Goal: Task Accomplishment & Management: Manage account settings

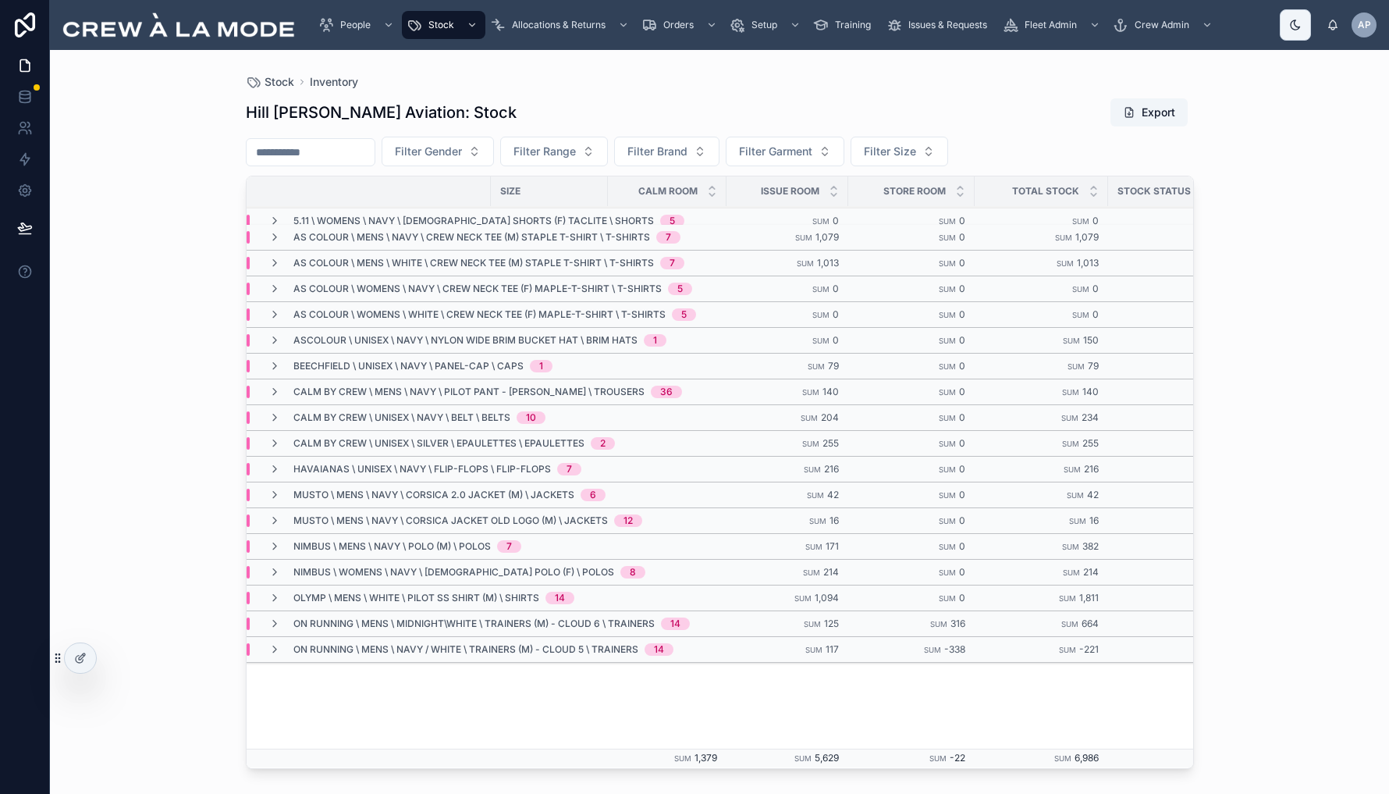
scroll to position [85, 123]
click at [770, 623] on td "Sum 125" at bounding box center [790, 624] width 122 height 26
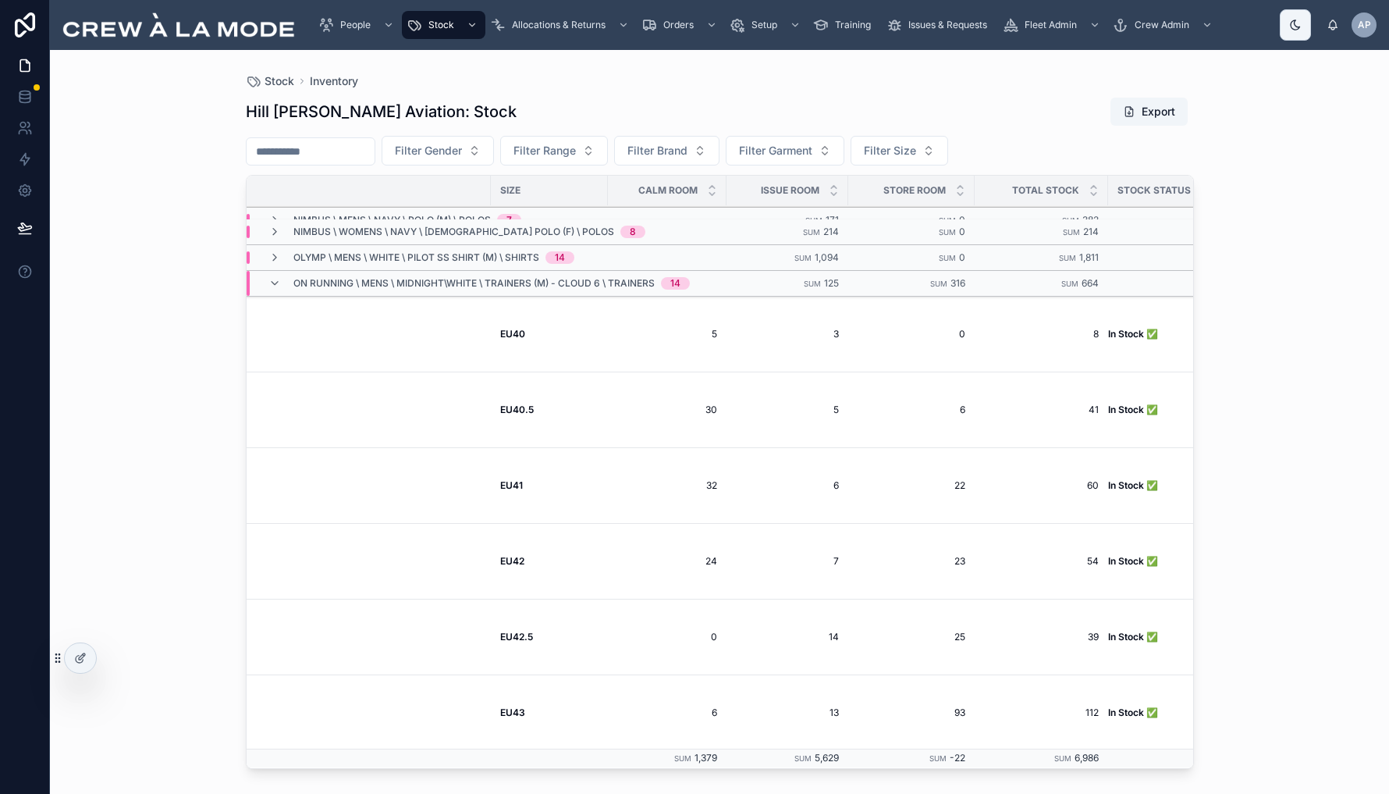
scroll to position [425, 126]
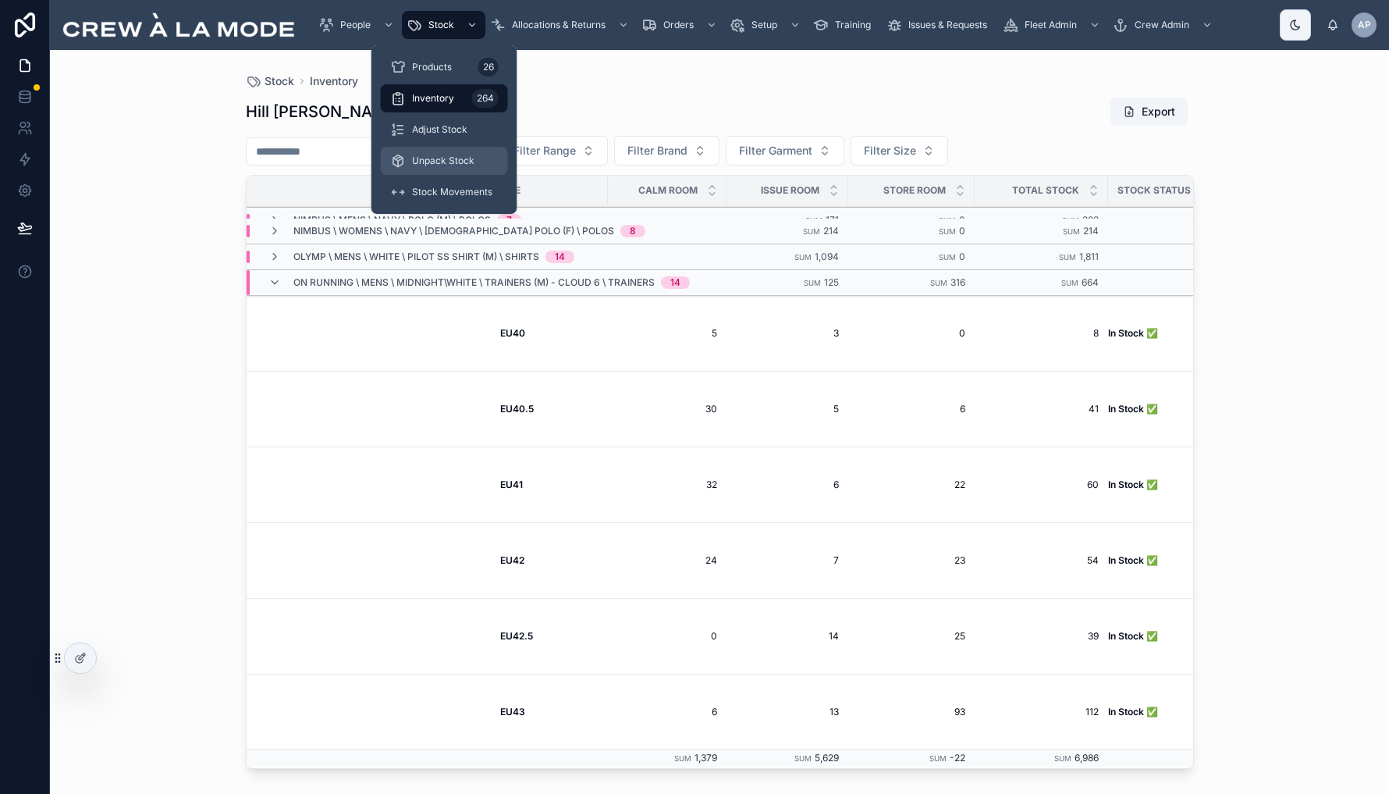
click at [447, 158] on span "Unpack Stock" at bounding box center [443, 161] width 62 height 12
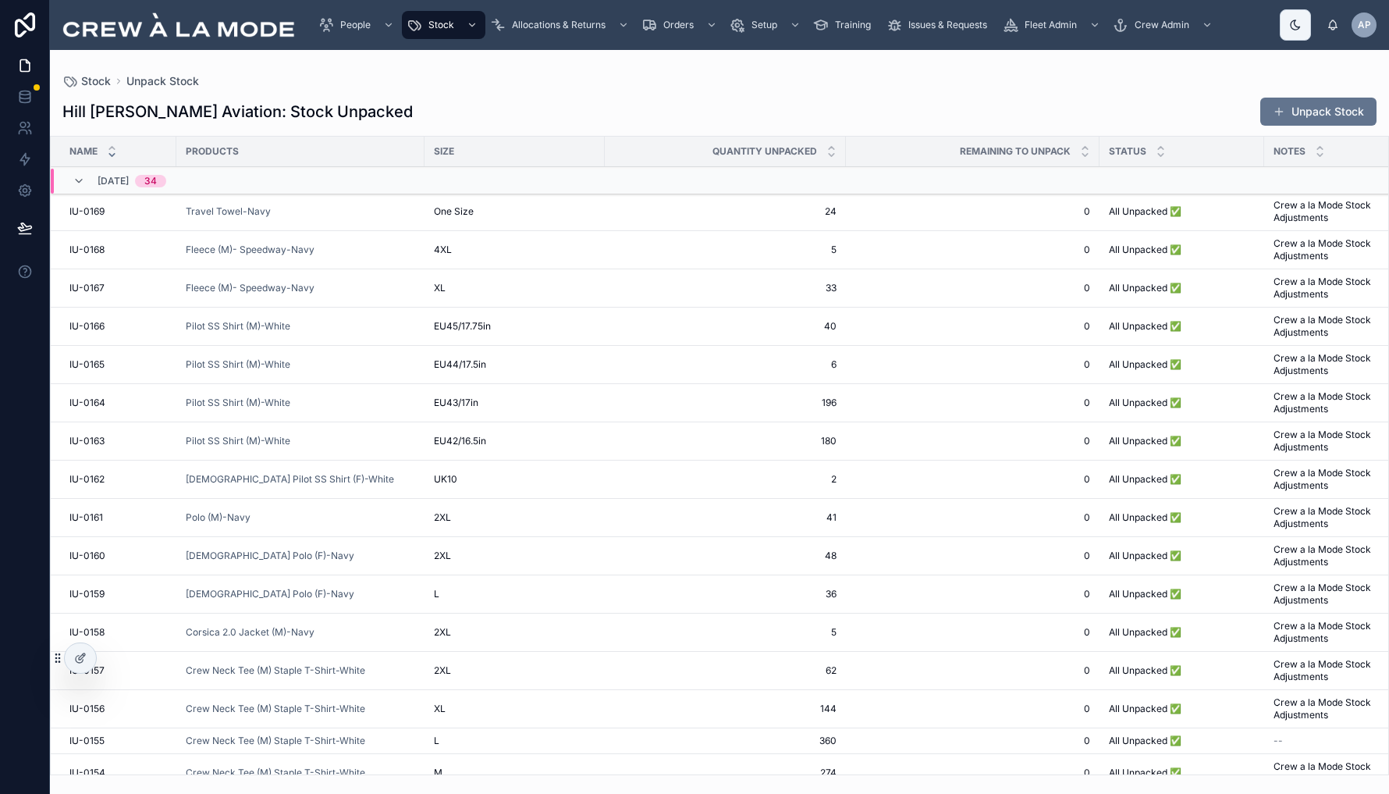
click at [566, 94] on div "Hill [PERSON_NAME] Aviation: Stock Unpacked Unpack Stock Name Products Size Qua…" at bounding box center [719, 431] width 1339 height 688
click at [980, 110] on div "Hill [PERSON_NAME] Aviation: Stock Unpacked Unpack Stock" at bounding box center [719, 112] width 1314 height 30
click at [1314, 114] on button "Unpack Stock" at bounding box center [1318, 112] width 116 height 28
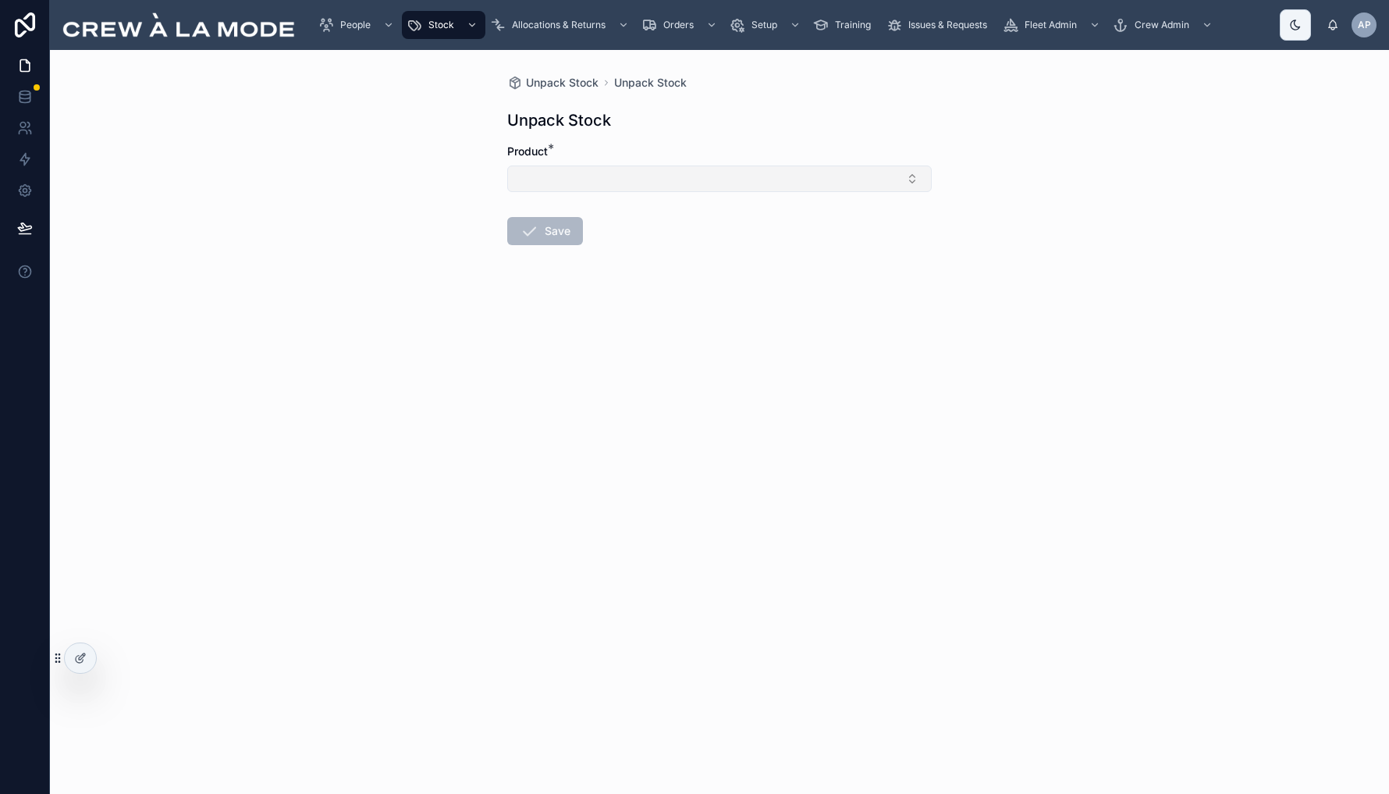
click at [664, 184] on button "Select Button" at bounding box center [719, 178] width 425 height 27
click at [699, 239] on span "Trainers (M) - Cloud 6 -Midnight\White" at bounding box center [710, 248] width 186 height 31
click at [674, 236] on button "Select Button" at bounding box center [719, 246] width 425 height 27
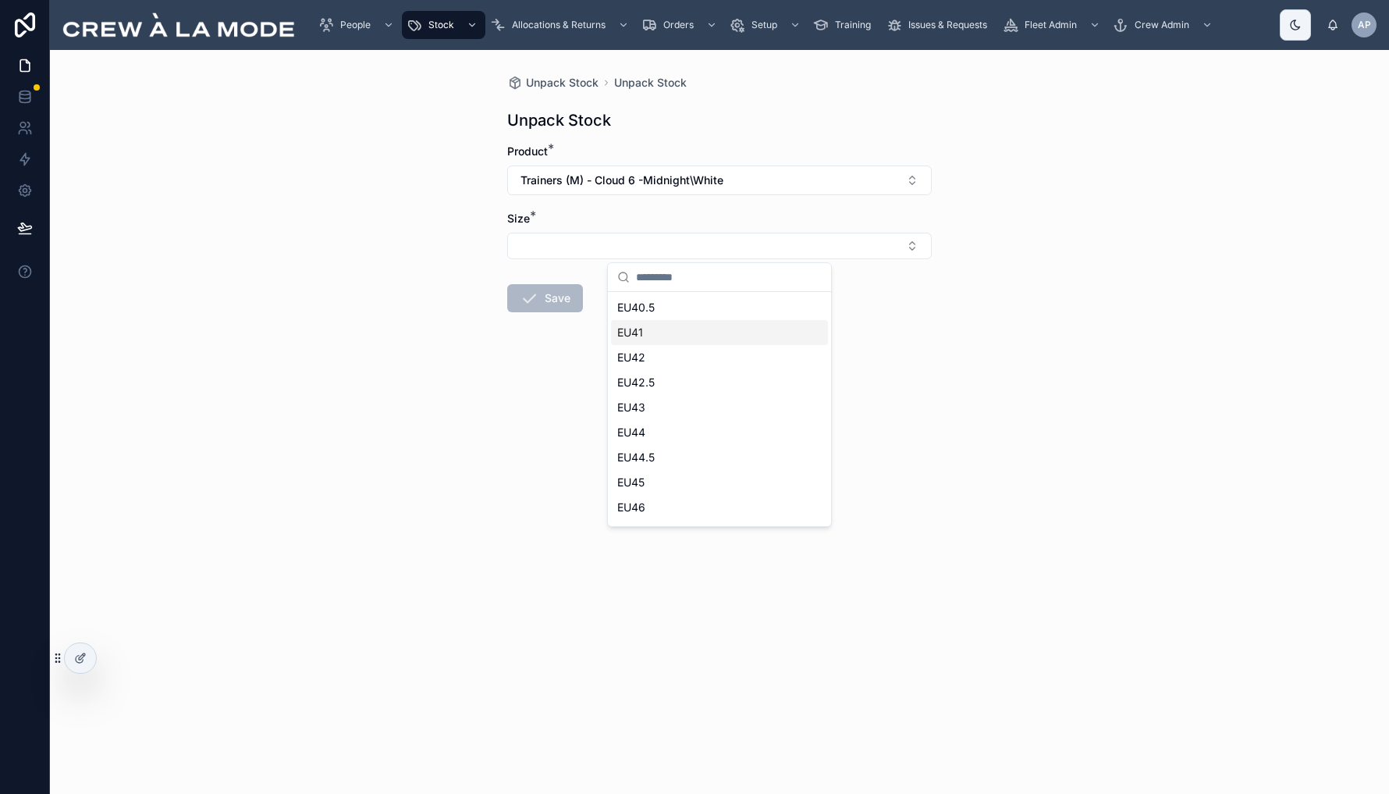
click at [668, 305] on div "EU40.5" at bounding box center [719, 307] width 217 height 25
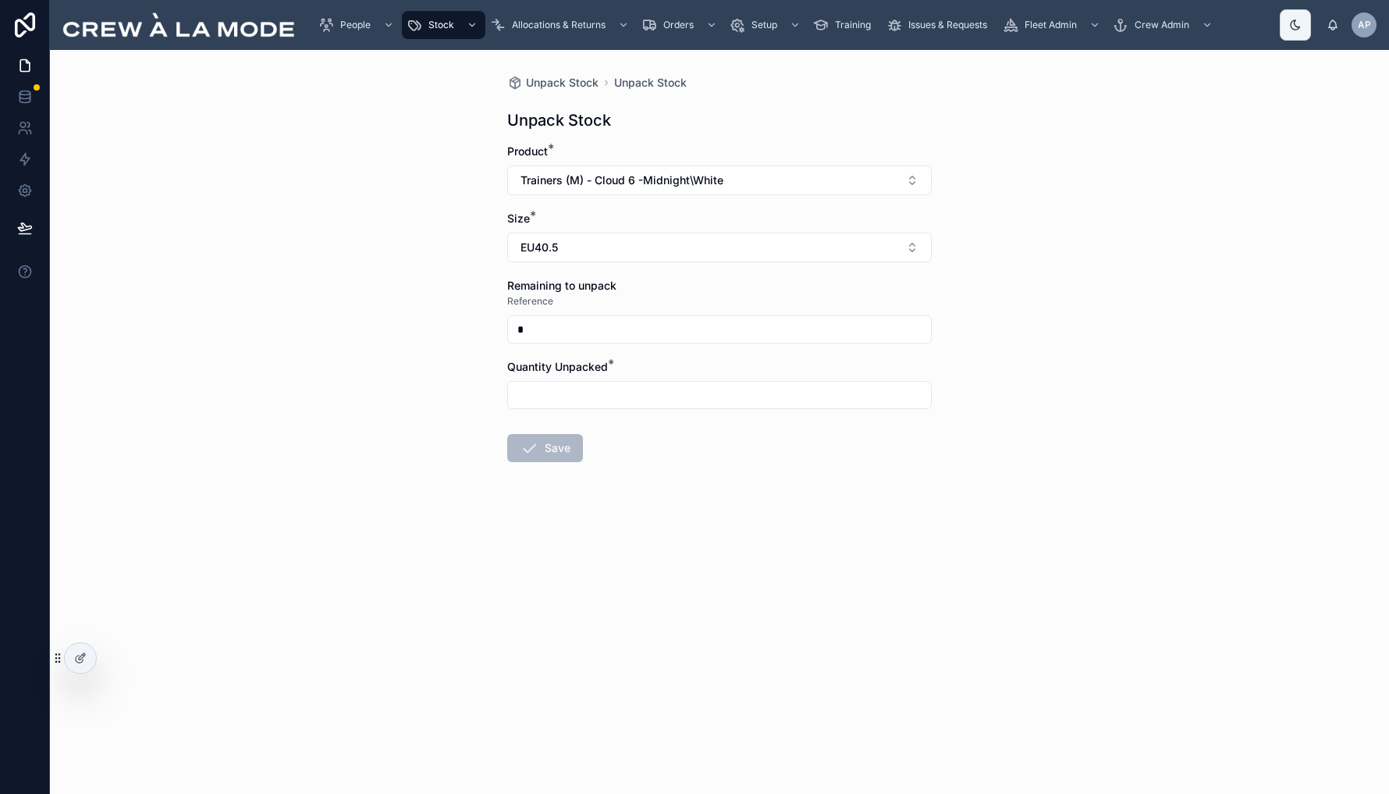
click at [574, 400] on input "text" at bounding box center [719, 395] width 423 height 22
click at [1274, 330] on div "Unpack Stock Unpack Stock Unpack Stock Product * Trainers (M) - Cloud 6 -Midnig…" at bounding box center [719, 422] width 1339 height 744
click at [643, 80] on span "Unpack Stock" at bounding box center [650, 83] width 73 height 16
click at [547, 87] on span "Unpack Stock" at bounding box center [562, 83] width 73 height 16
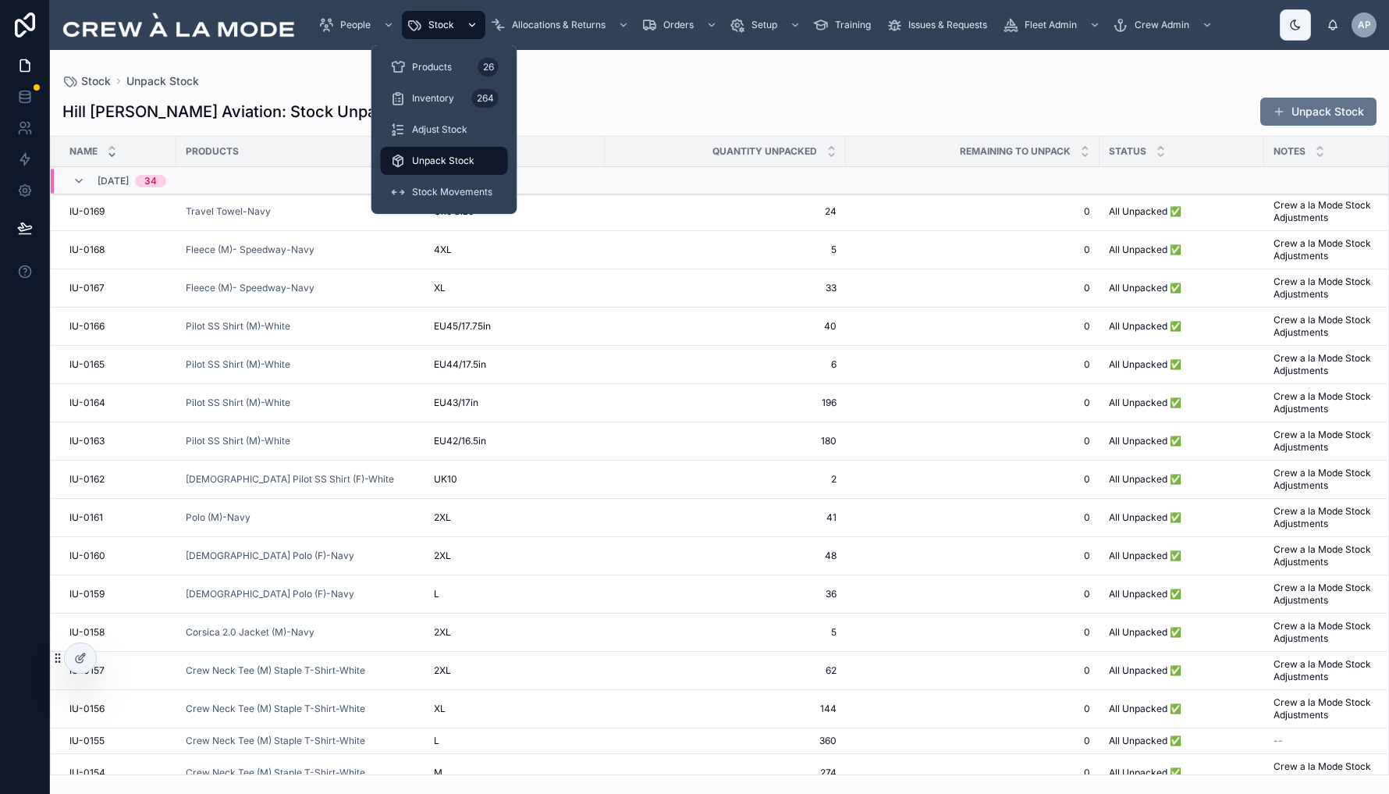
click at [452, 28] on span "Stock" at bounding box center [441, 25] width 26 height 12
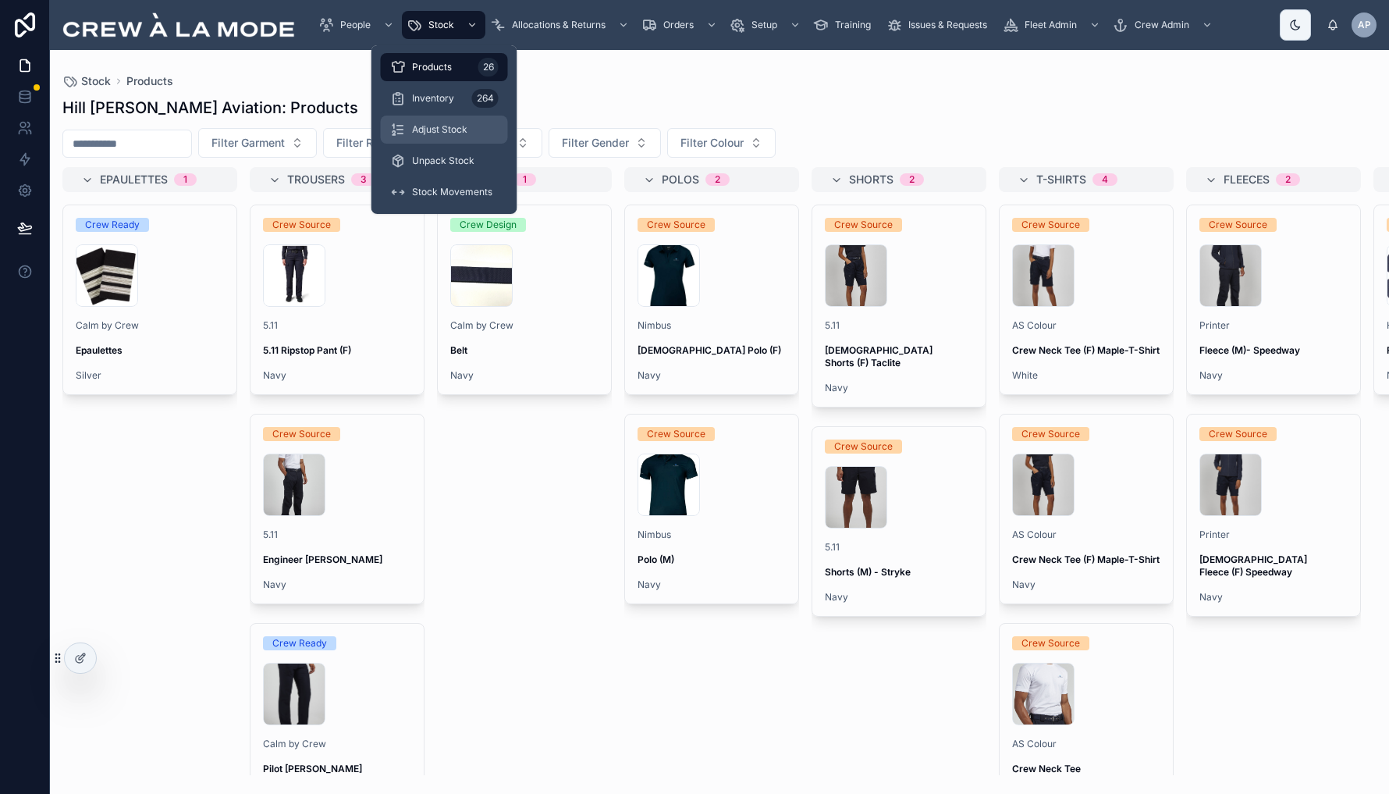
click at [455, 131] on span "Adjust Stock" at bounding box center [439, 129] width 55 height 12
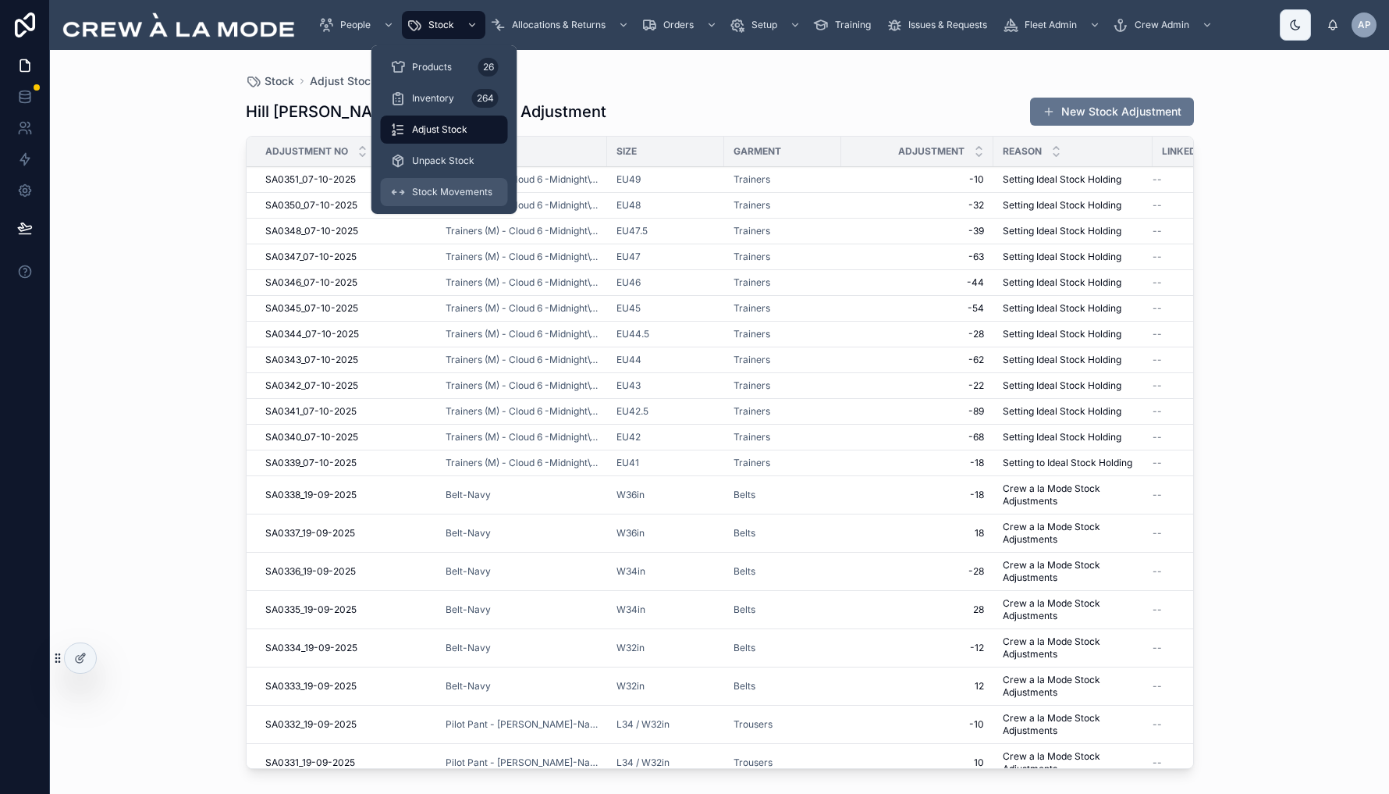
click at [454, 193] on span "Stock Movements" at bounding box center [452, 192] width 80 height 12
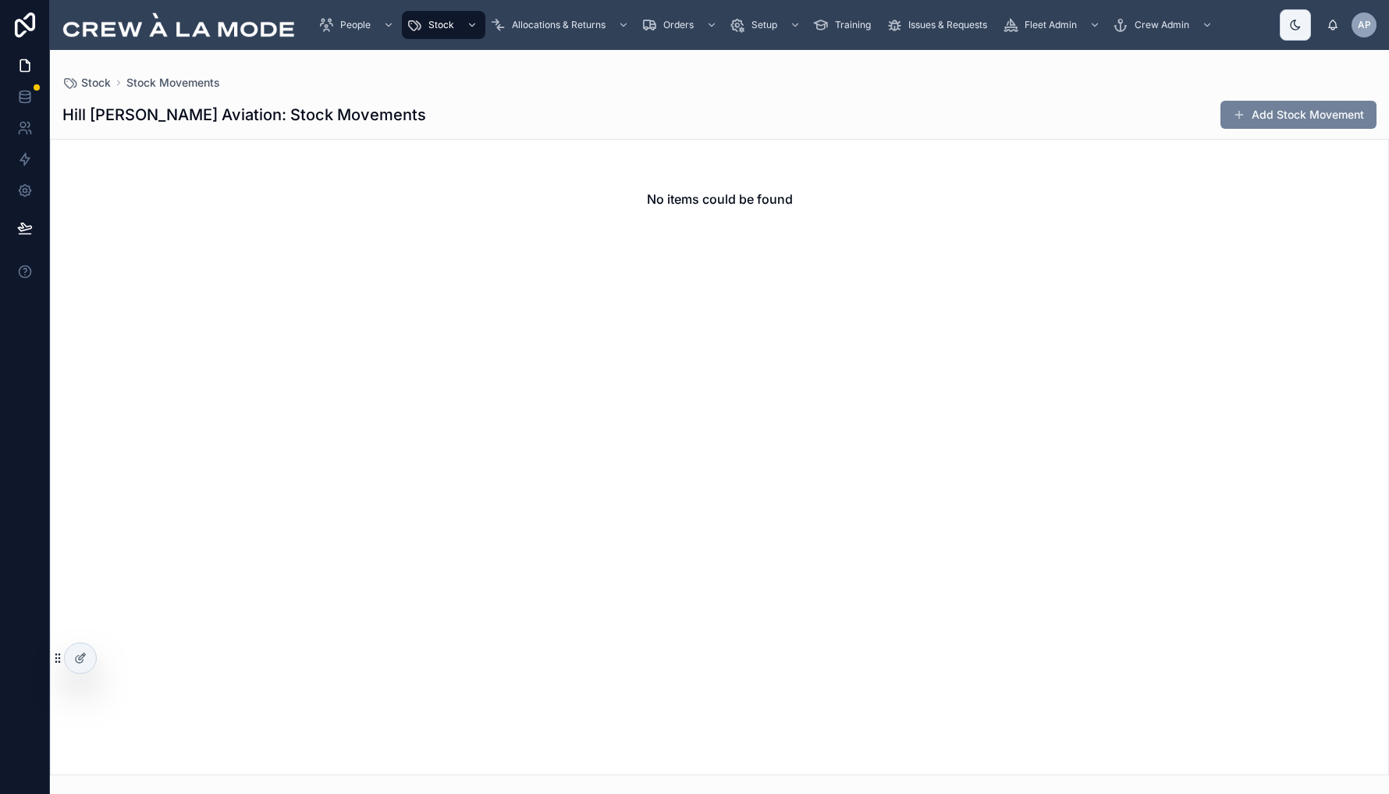
click at [1307, 113] on button "Add Stock Movement" at bounding box center [1299, 115] width 156 height 28
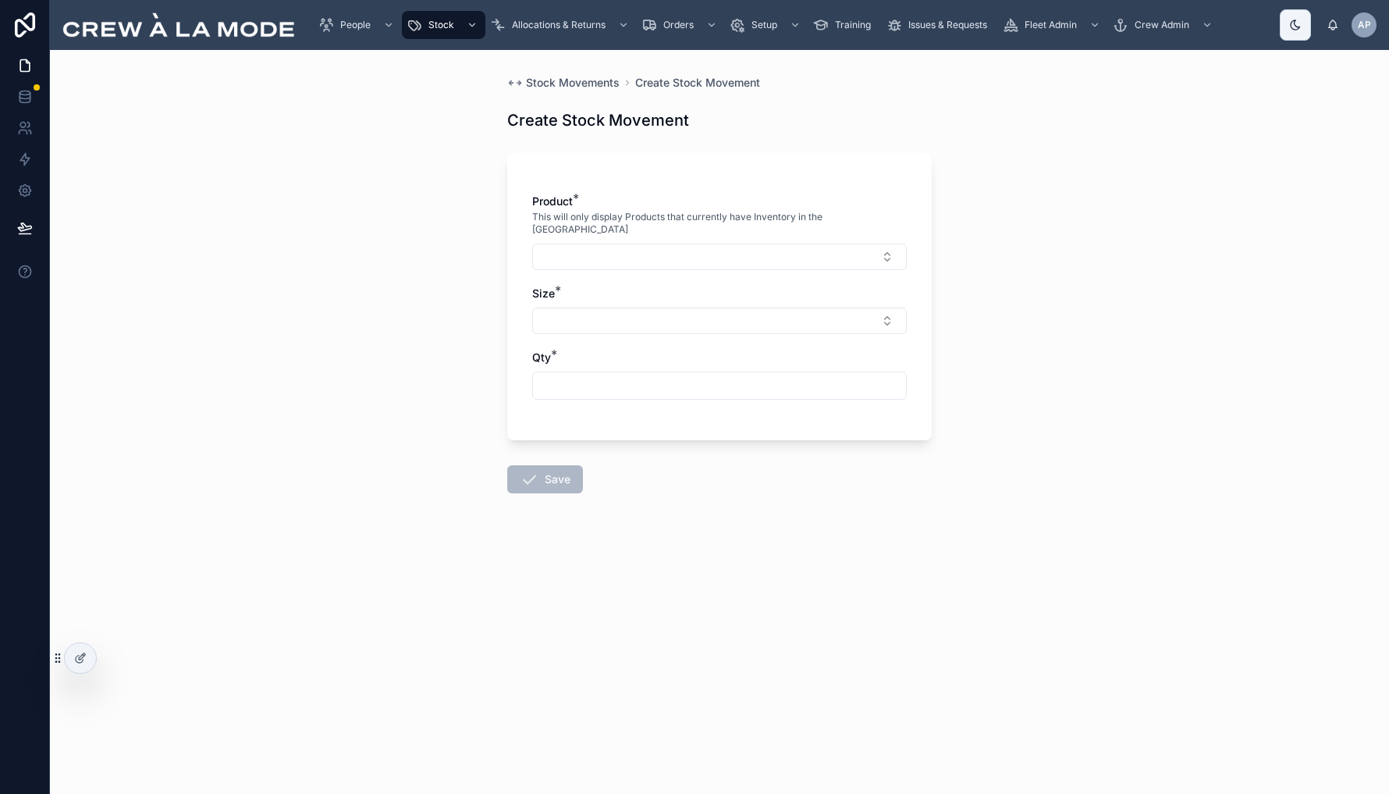
click at [294, 219] on div "Stock Movements Create Stock Movement Create Stock Movement Product * This will…" at bounding box center [719, 422] width 1339 height 744
click at [563, 81] on span "Stock Movements" at bounding box center [573, 83] width 94 height 16
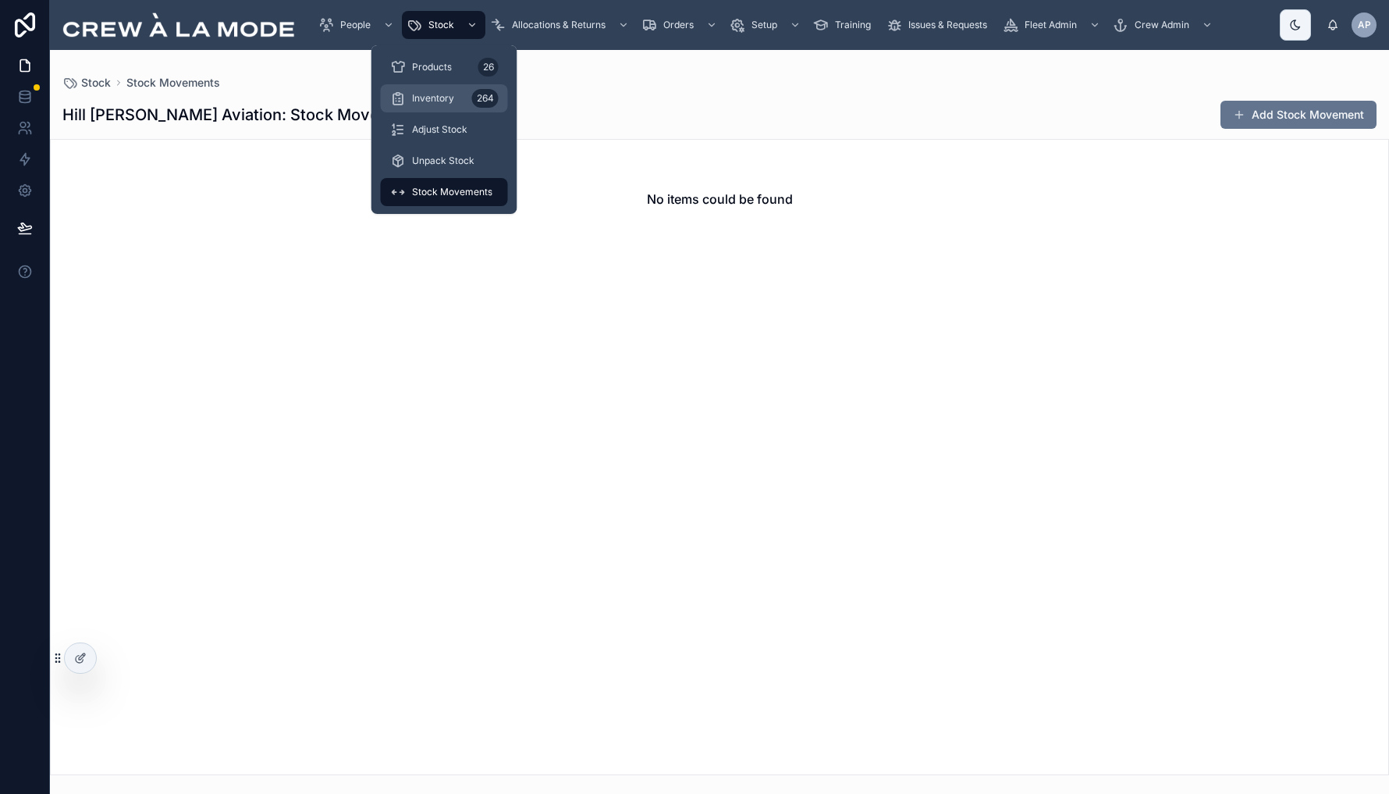
click at [446, 101] on span "Inventory" at bounding box center [433, 98] width 42 height 12
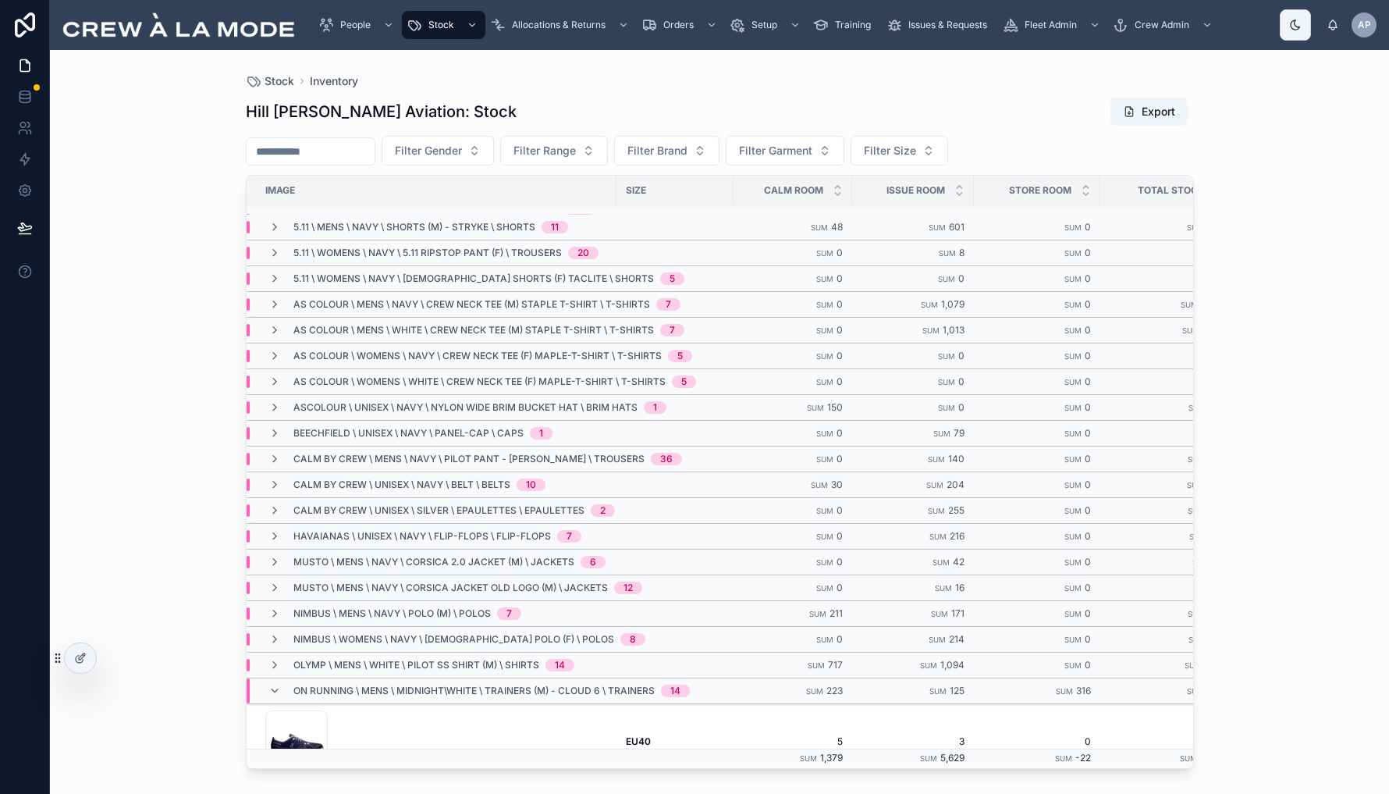
scroll to position [16, 0]
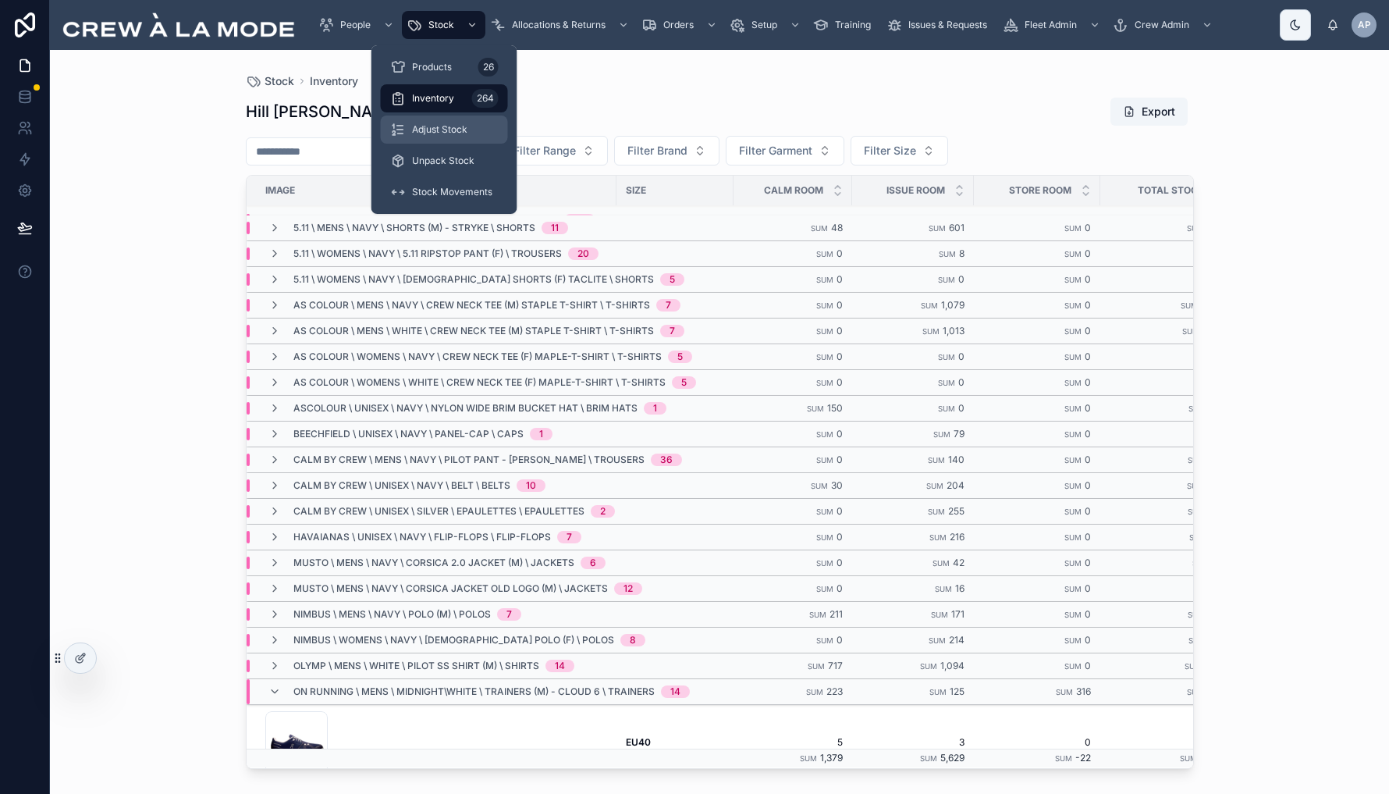
click at [457, 132] on span "Adjust Stock" at bounding box center [439, 129] width 55 height 12
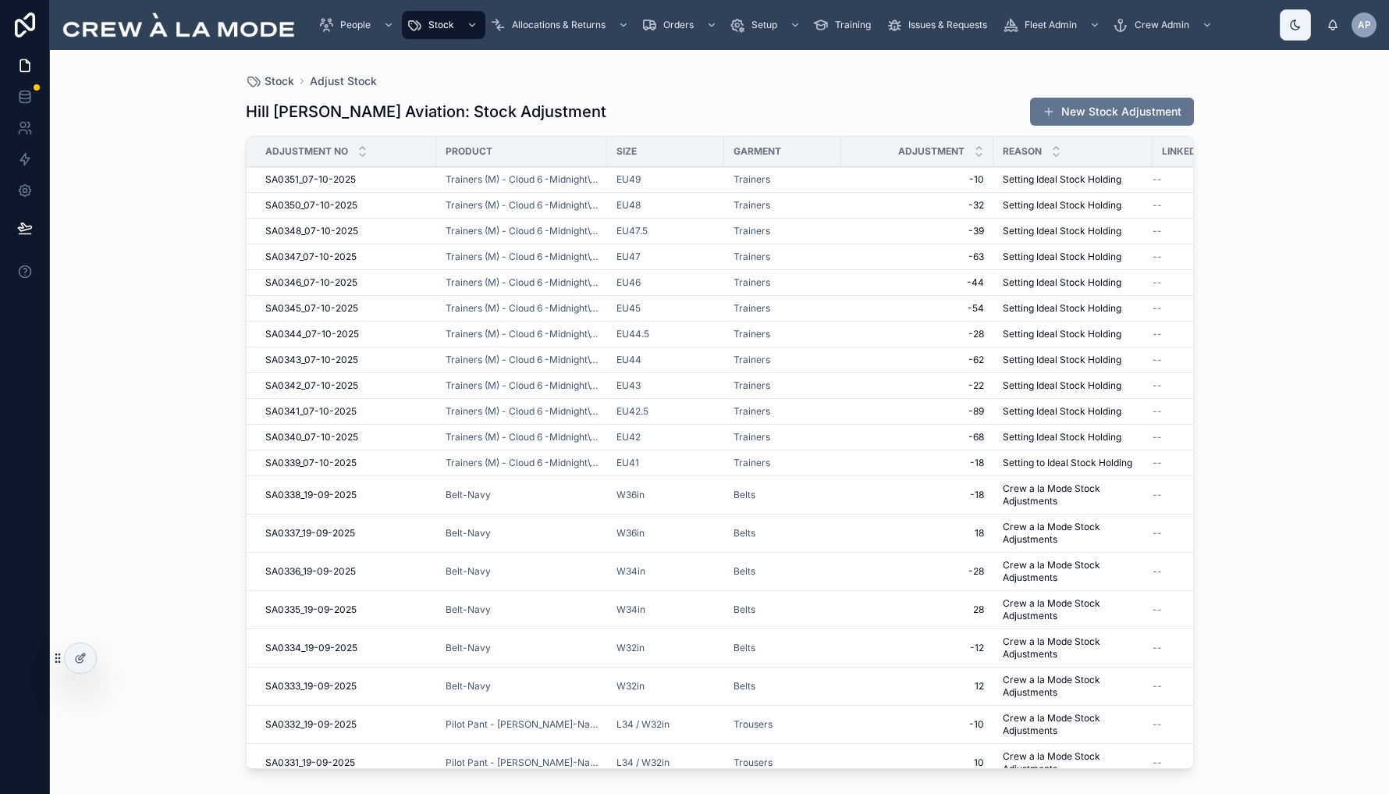
click at [180, 188] on div "Stock Adjust Stock Hill [PERSON_NAME] Aviation: Stock Adjustment New Stock Adju…" at bounding box center [719, 422] width 1339 height 744
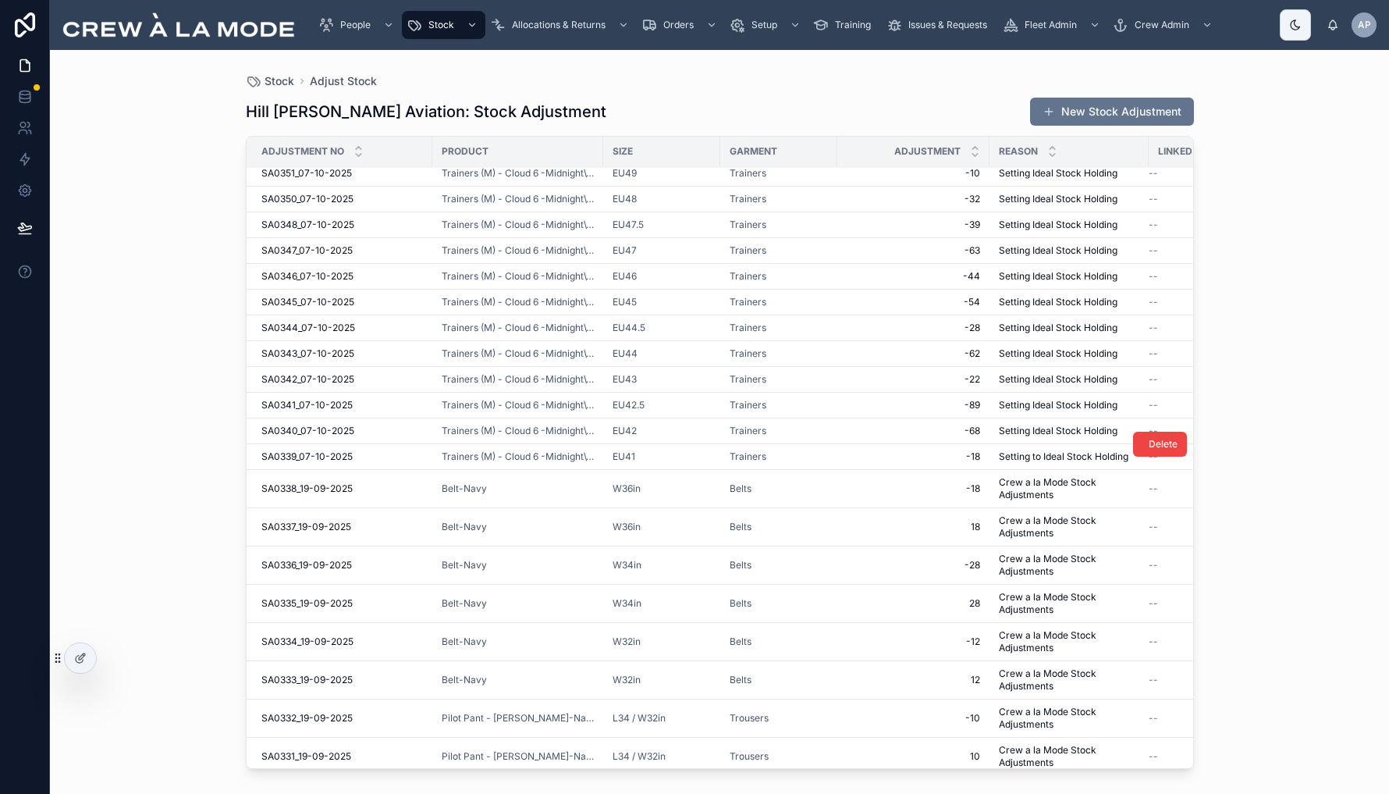
scroll to position [6, 0]
click at [1113, 105] on button "New Stock Adjustment" at bounding box center [1112, 112] width 164 height 28
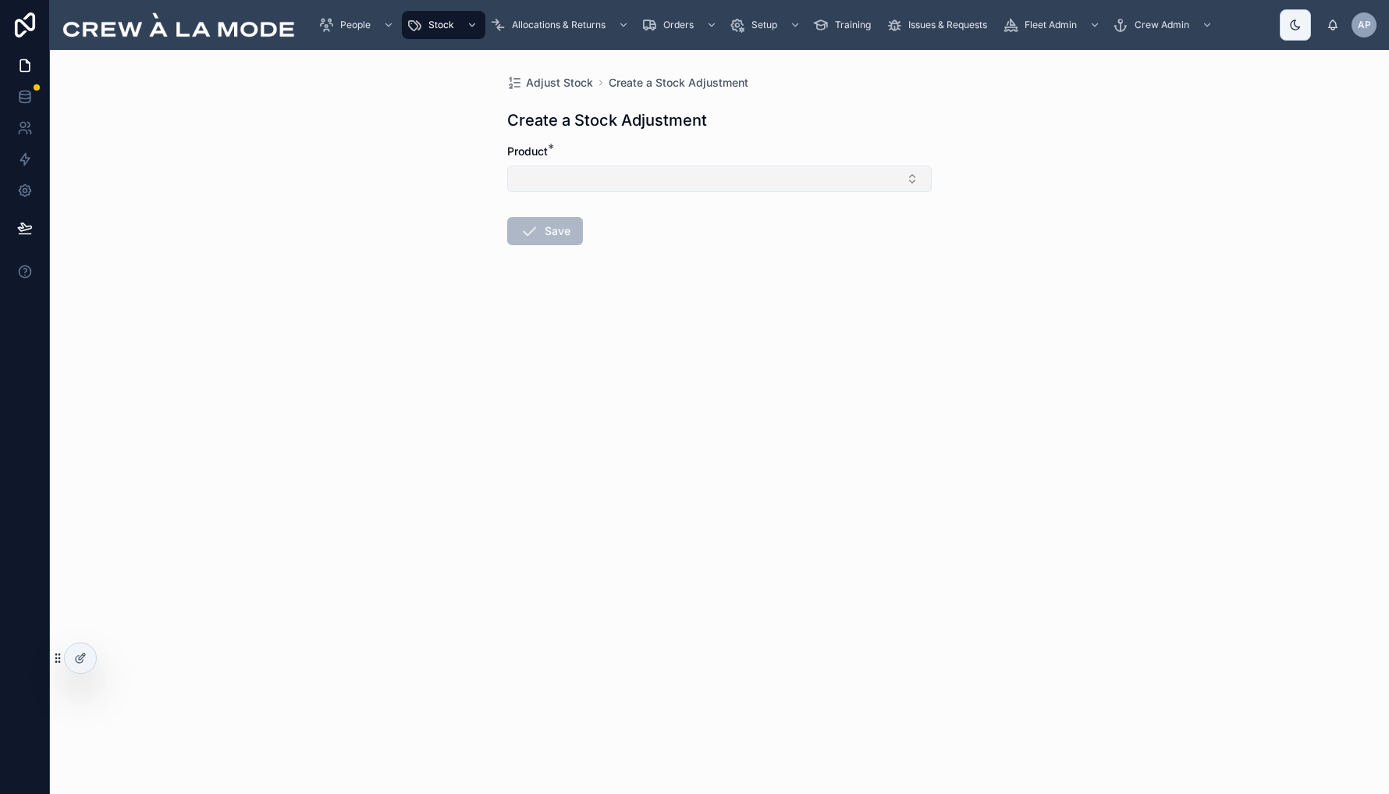
click at [705, 180] on button "Select Button" at bounding box center [719, 178] width 425 height 27
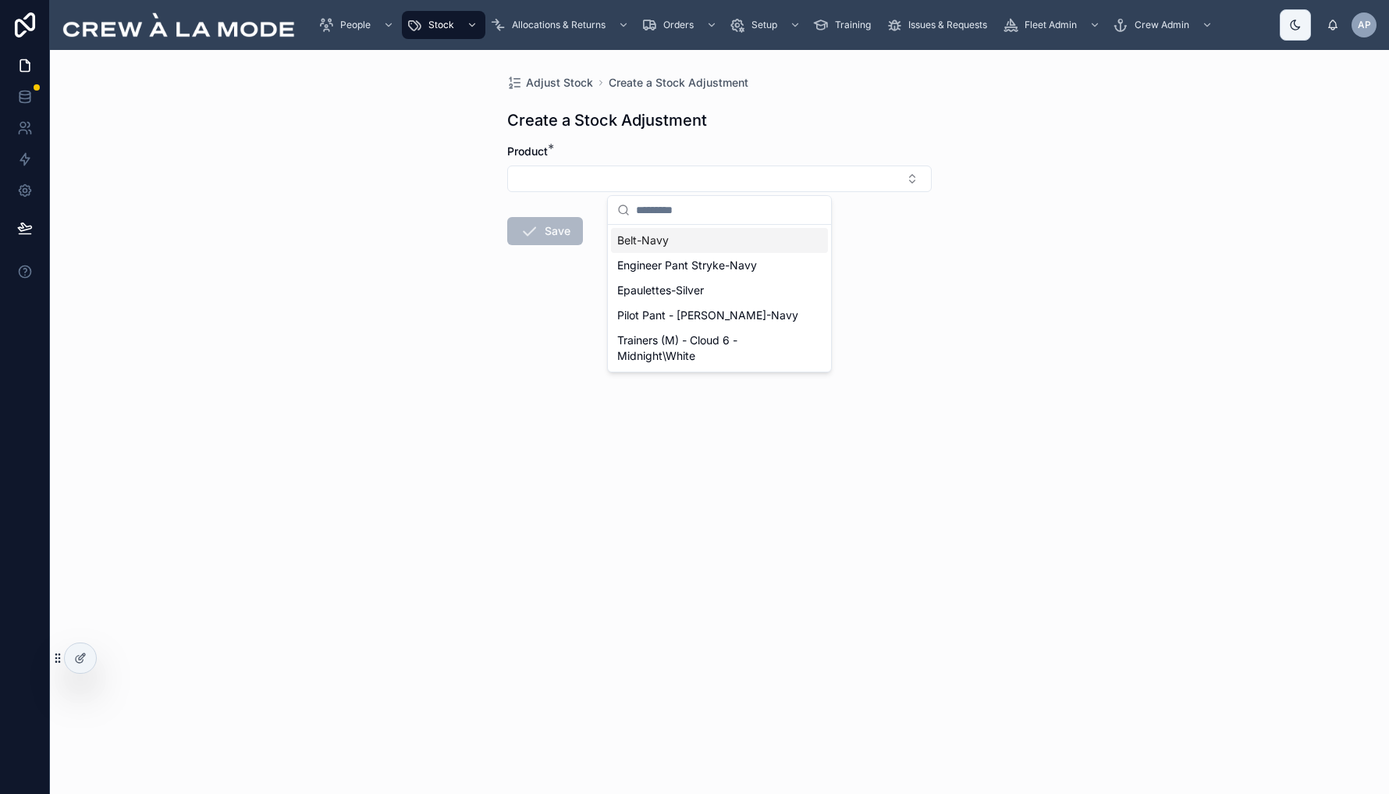
click at [651, 239] on span "Belt-Navy" at bounding box center [643, 241] width 52 height 16
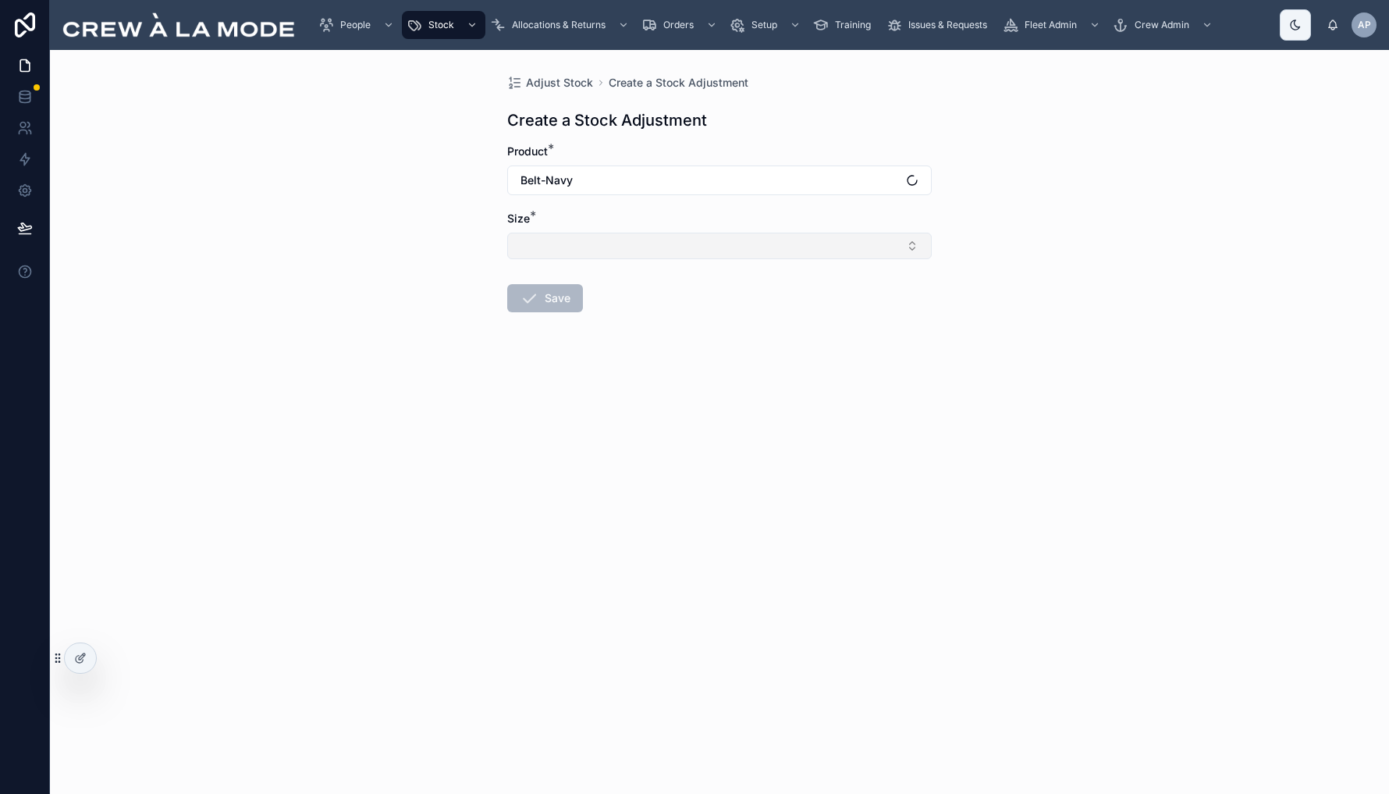
click at [610, 243] on button "Select Button" at bounding box center [719, 246] width 425 height 27
click at [670, 313] on div "W28in" at bounding box center [719, 307] width 217 height 25
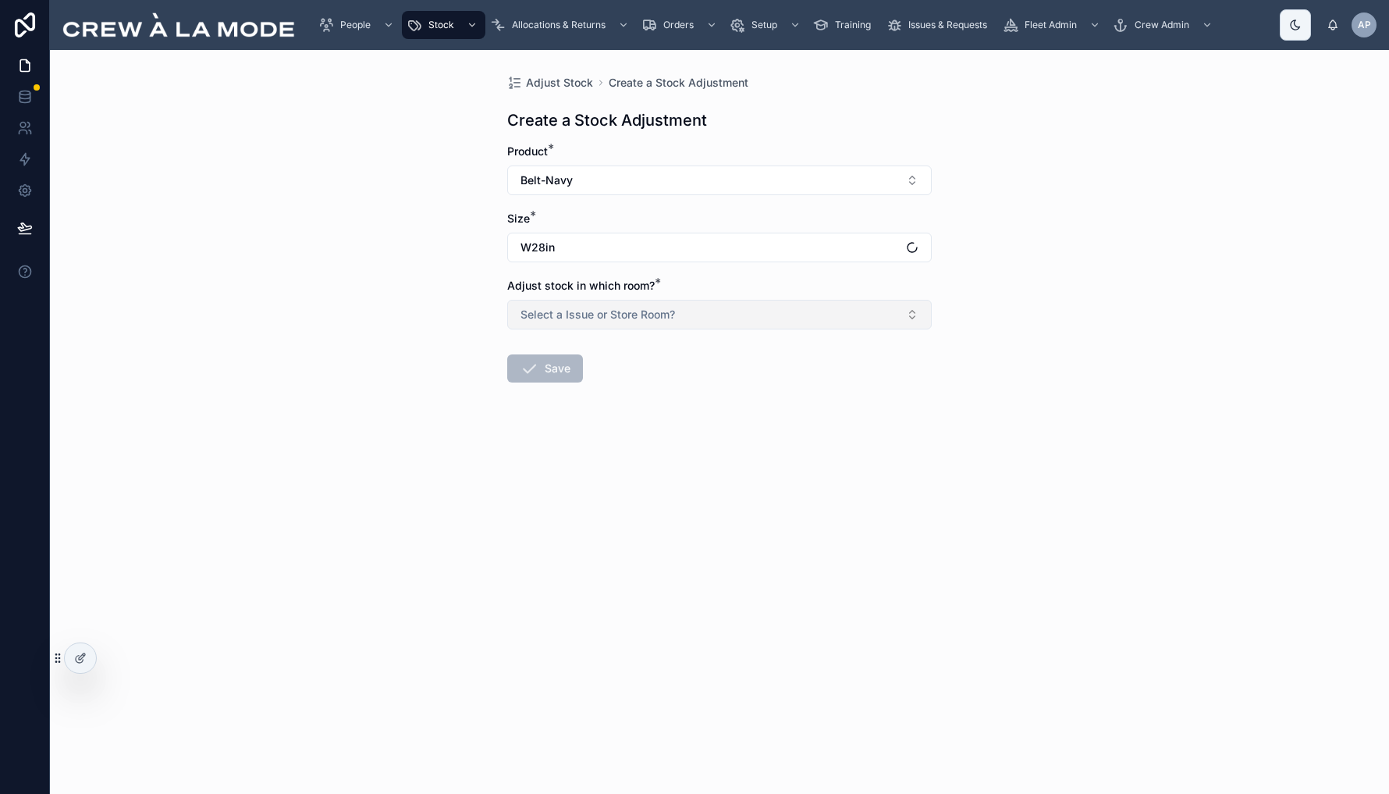
click at [665, 310] on span "Select a Issue or Store Room?" at bounding box center [598, 315] width 155 height 16
click at [670, 418] on div "CALM Room" at bounding box center [654, 420] width 55 height 12
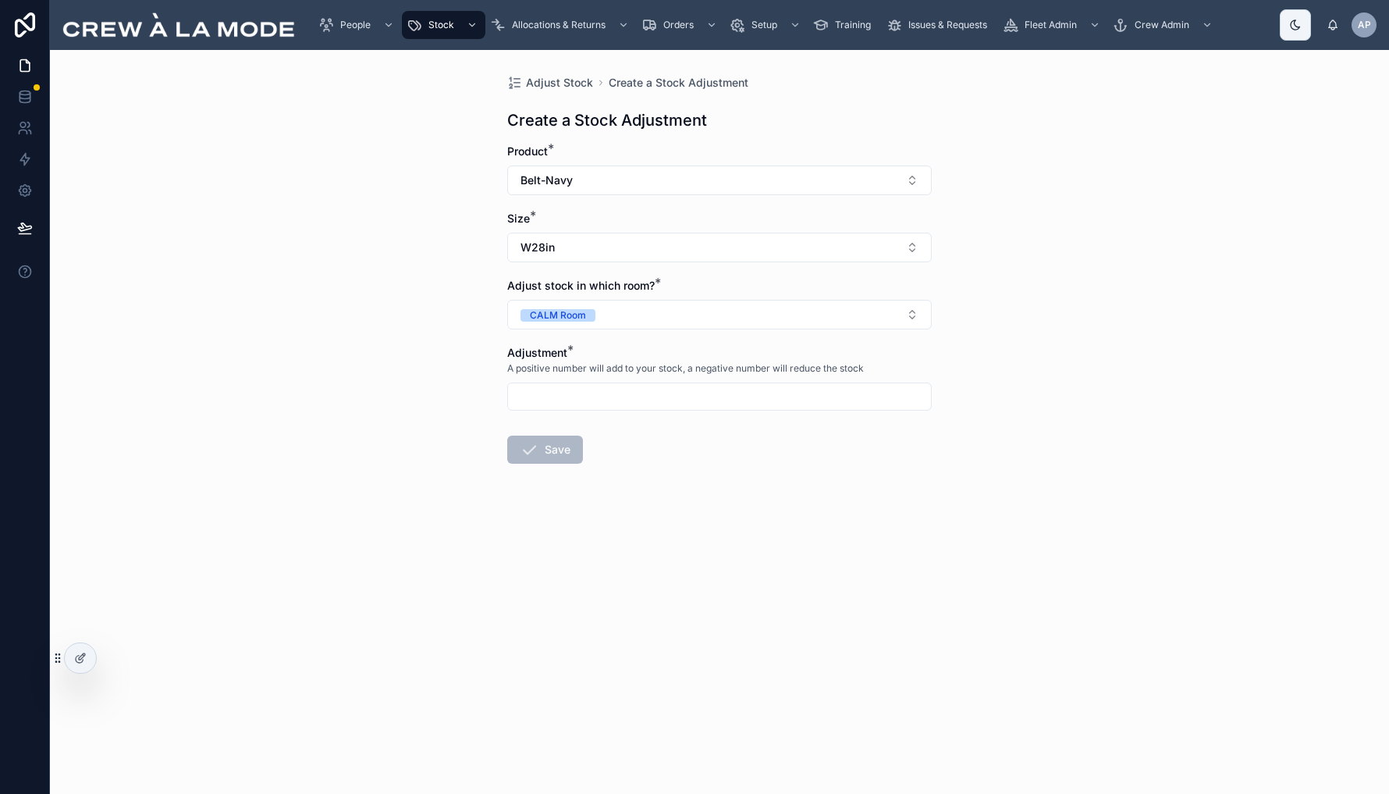
click at [589, 393] on input "text" at bounding box center [719, 397] width 423 height 22
click at [616, 318] on button "CALM Room" at bounding box center [719, 315] width 425 height 30
click at [673, 375] on div "Issue Room" at bounding box center [652, 376] width 51 height 12
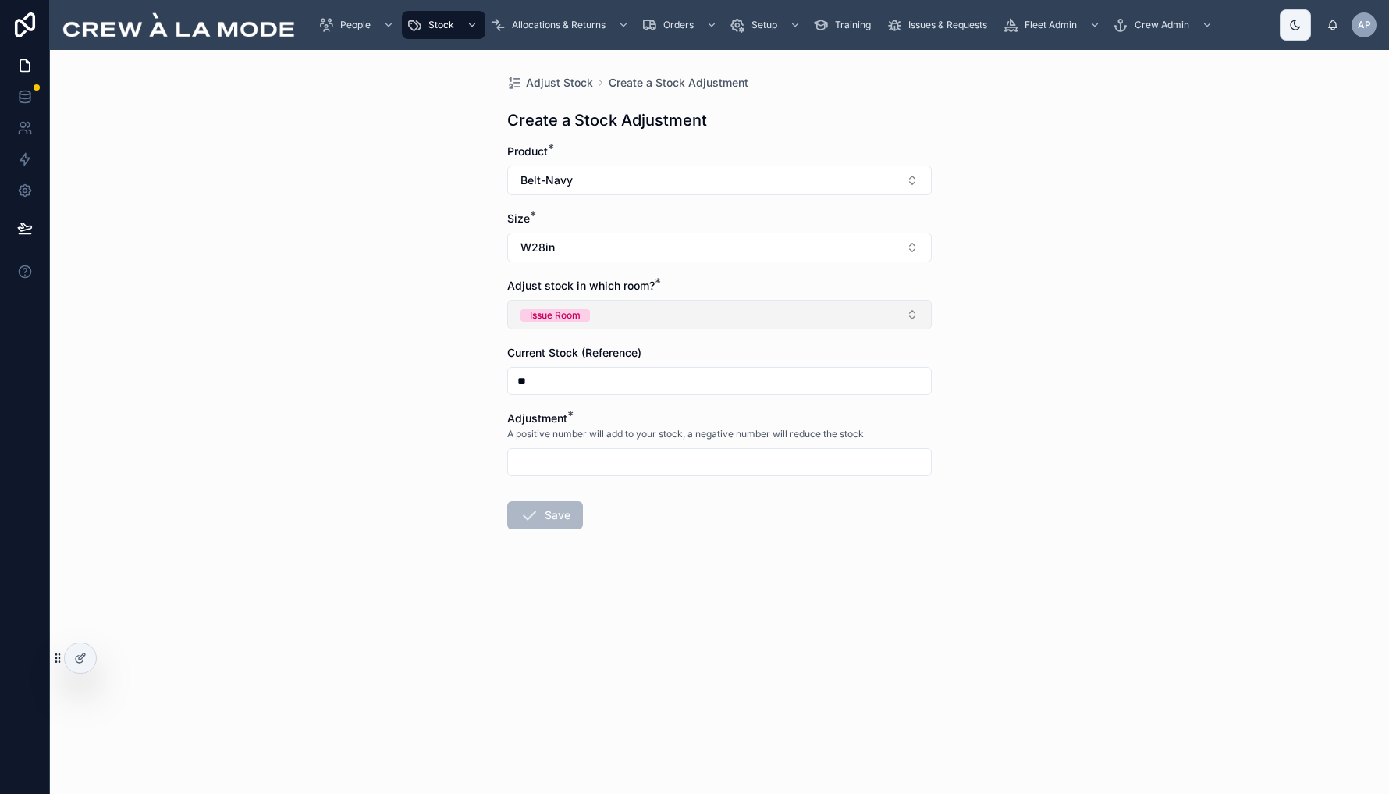
click at [645, 322] on button "Issue Room" at bounding box center [719, 315] width 425 height 30
click at [679, 421] on div "CALM Room" at bounding box center [654, 420] width 55 height 12
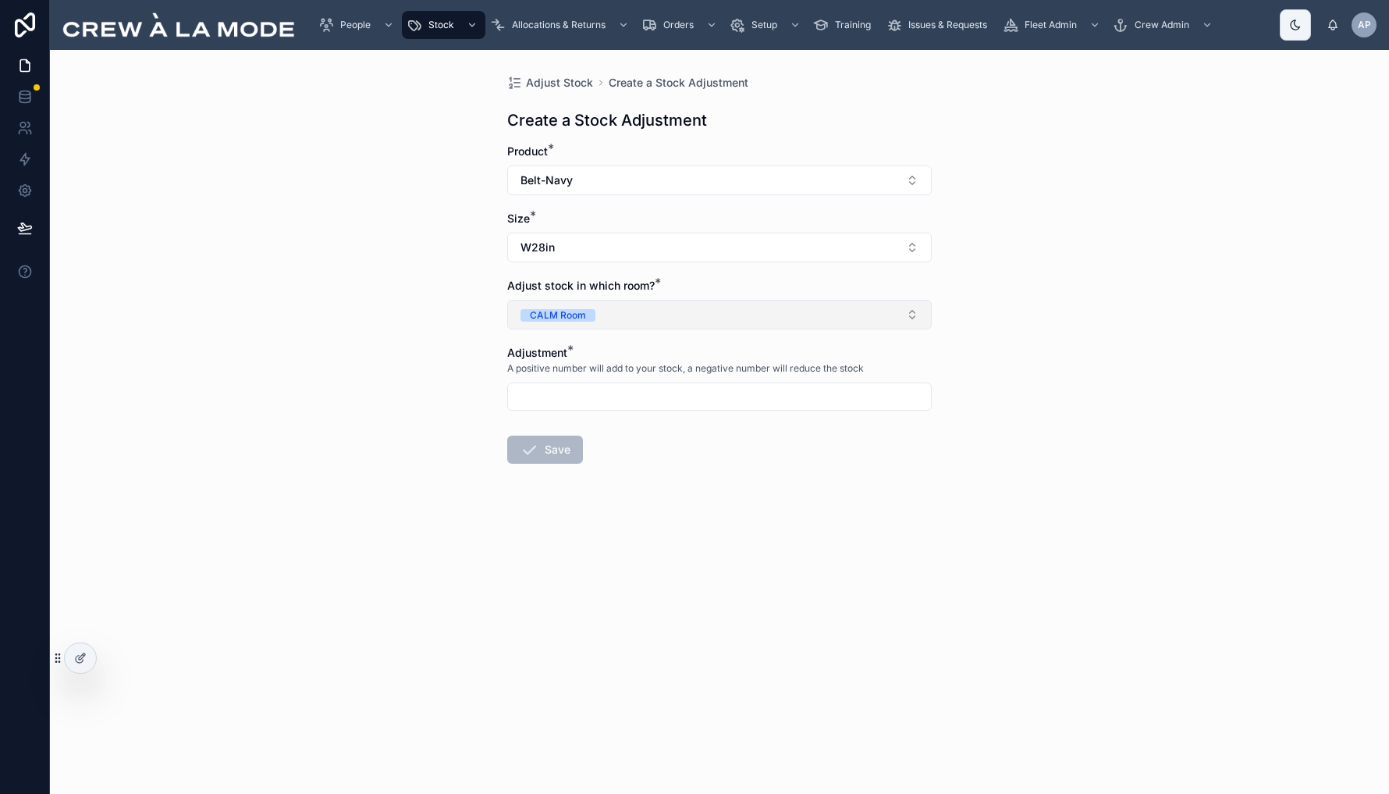
click at [716, 316] on button "CALM Room" at bounding box center [719, 315] width 425 height 30
click at [1105, 391] on div "Adjust Stock Create a Stock Adjustment Create a Stock Adjustment Product * Belt…" at bounding box center [719, 422] width 1339 height 744
click at [1194, 138] on div "Adjust Stock Create a Stock Adjustment Create a Stock Adjustment Product * Belt…" at bounding box center [719, 422] width 1339 height 744
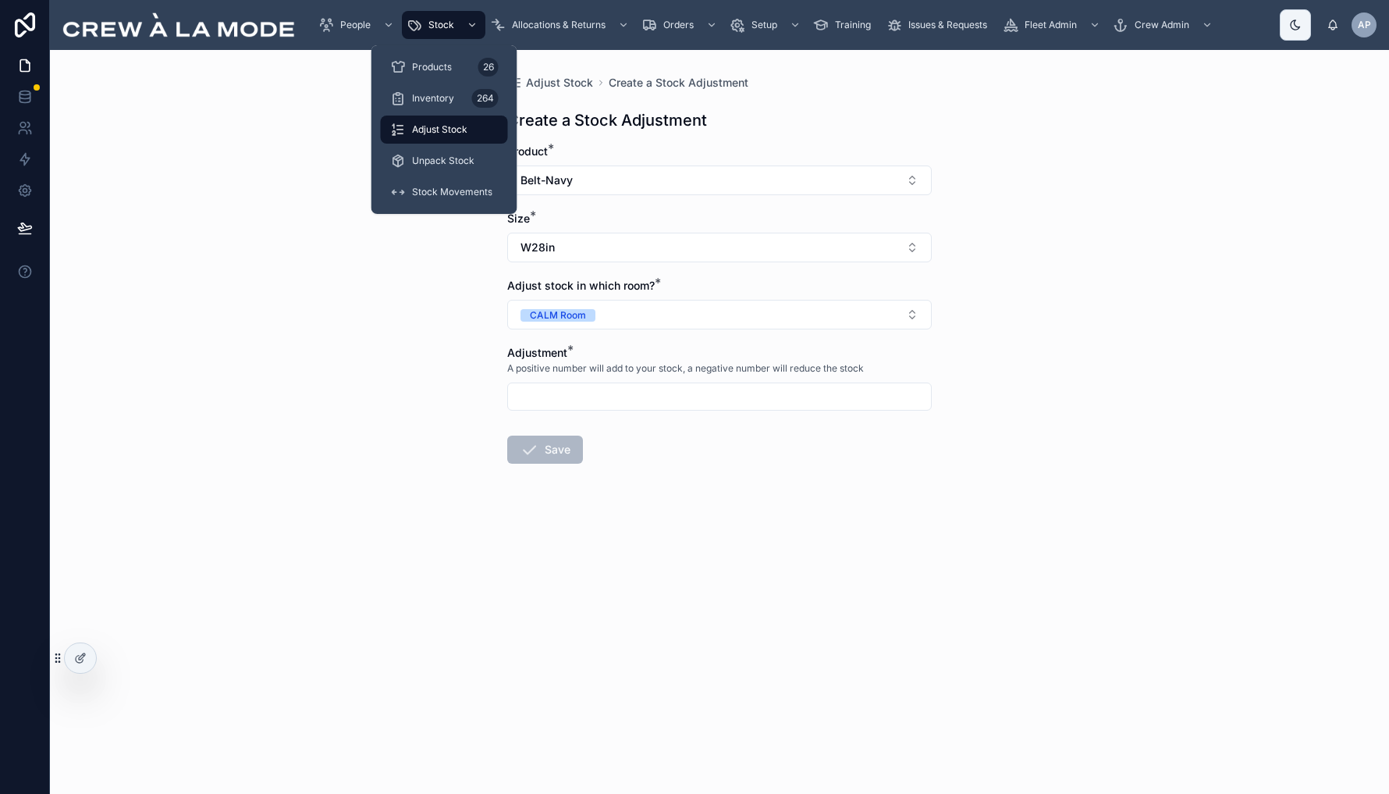
drag, startPoint x: 444, startPoint y: 155, endPoint x: 507, endPoint y: 161, distance: 62.7
click at [444, 155] on span "Unpack Stock" at bounding box center [443, 161] width 62 height 12
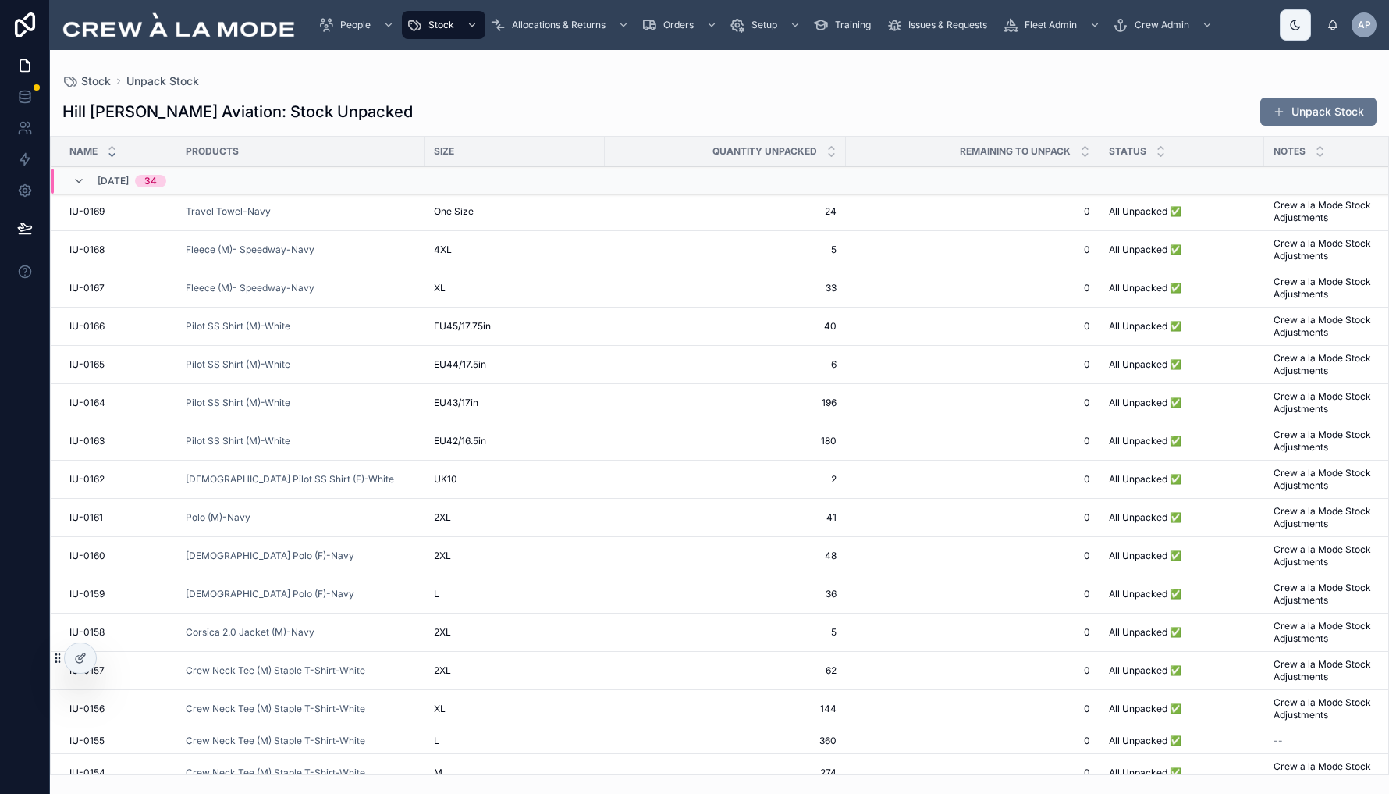
click at [604, 101] on div "Hill [PERSON_NAME] Aviation: Stock Unpacked Unpack Stock" at bounding box center [719, 112] width 1314 height 30
click at [679, 105] on div "Hill [PERSON_NAME] Aviation: Stock Unpacked Unpack Stock" at bounding box center [719, 112] width 1314 height 30
click at [662, 102] on div "Hill [PERSON_NAME] Aviation: Stock Unpacked Unpack Stock" at bounding box center [719, 112] width 1314 height 30
click at [642, 83] on div "Stock Unpack Stock" at bounding box center [719, 81] width 1314 height 12
click at [979, 90] on div "Hill [PERSON_NAME] Aviation: Stock Unpacked Unpack Stock Name Products Size Qua…" at bounding box center [719, 431] width 1339 height 688
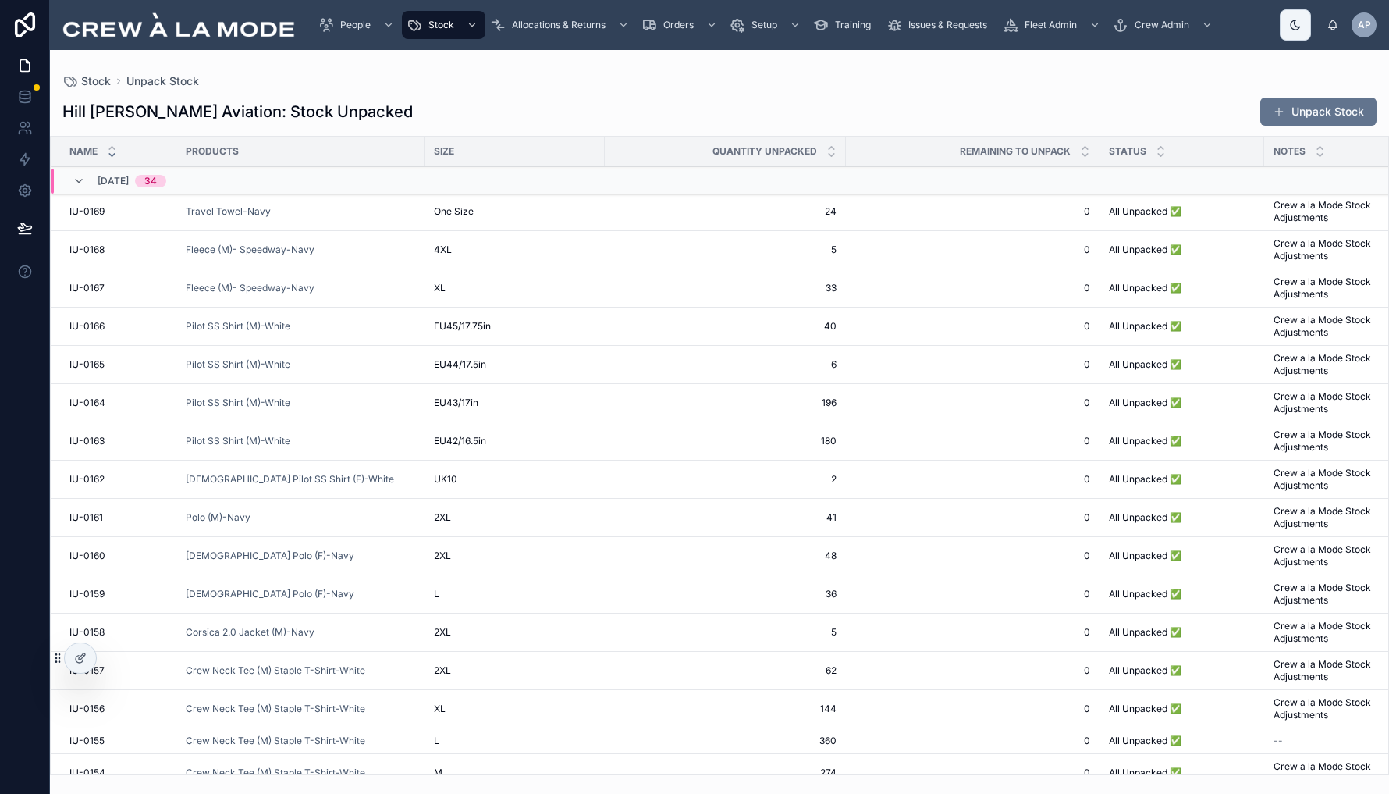
click at [771, 111] on div "Hill [PERSON_NAME] Aviation: Stock Unpacked Unpack Stock" at bounding box center [719, 112] width 1314 height 30
click at [730, 90] on div "Hill [PERSON_NAME] Aviation: Stock Unpacked Unpack Stock Name Products Size Qua…" at bounding box center [719, 431] width 1339 height 688
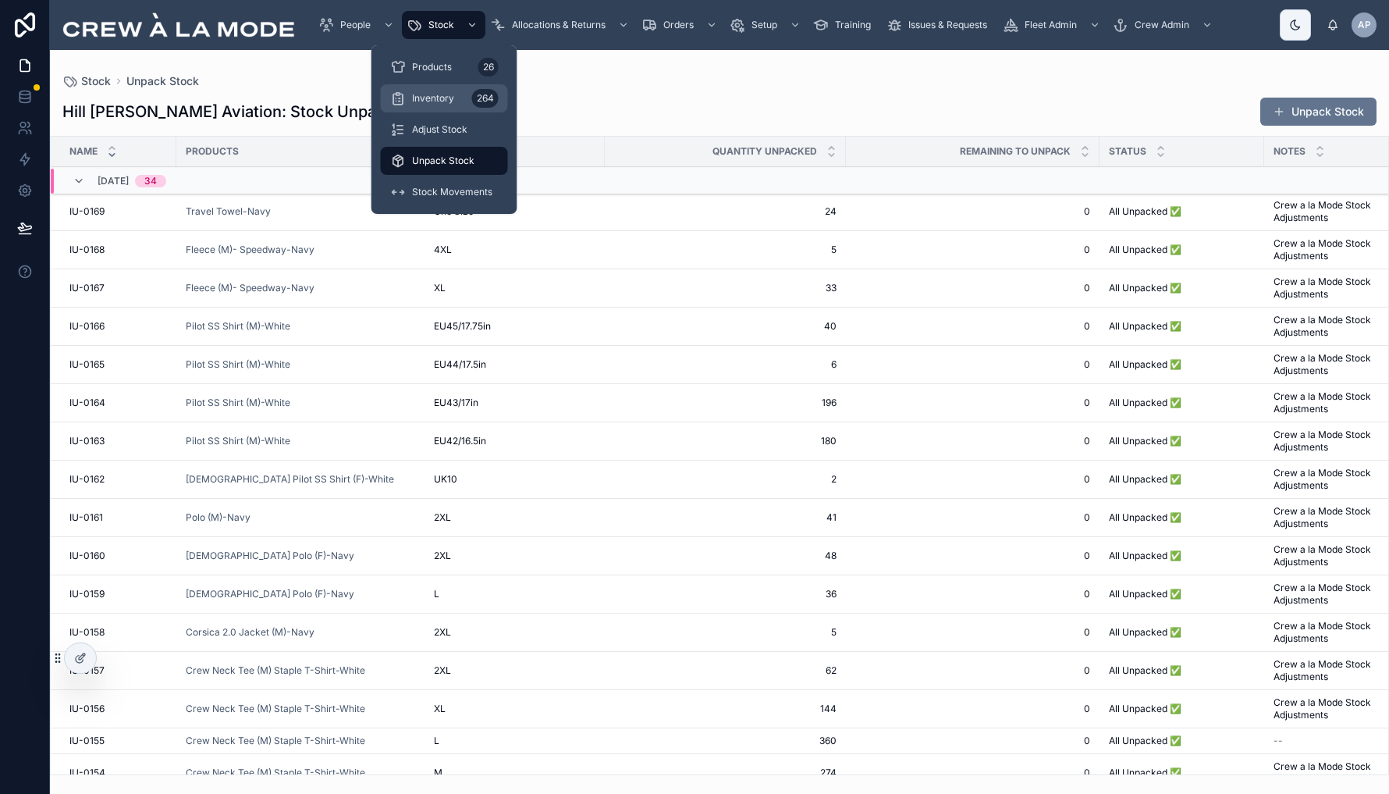
click at [447, 91] on div "Inventory 264" at bounding box center [444, 98] width 108 height 25
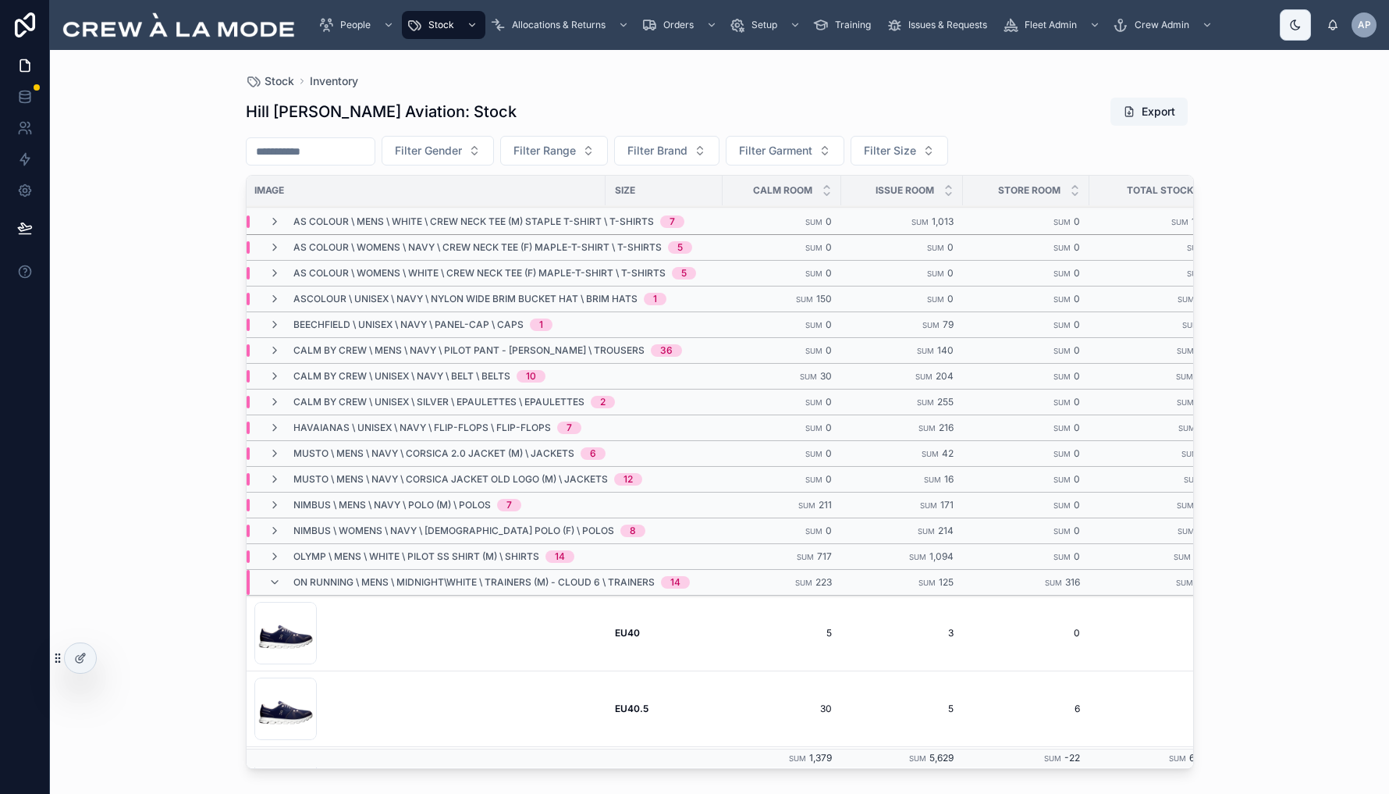
scroll to position [126, 10]
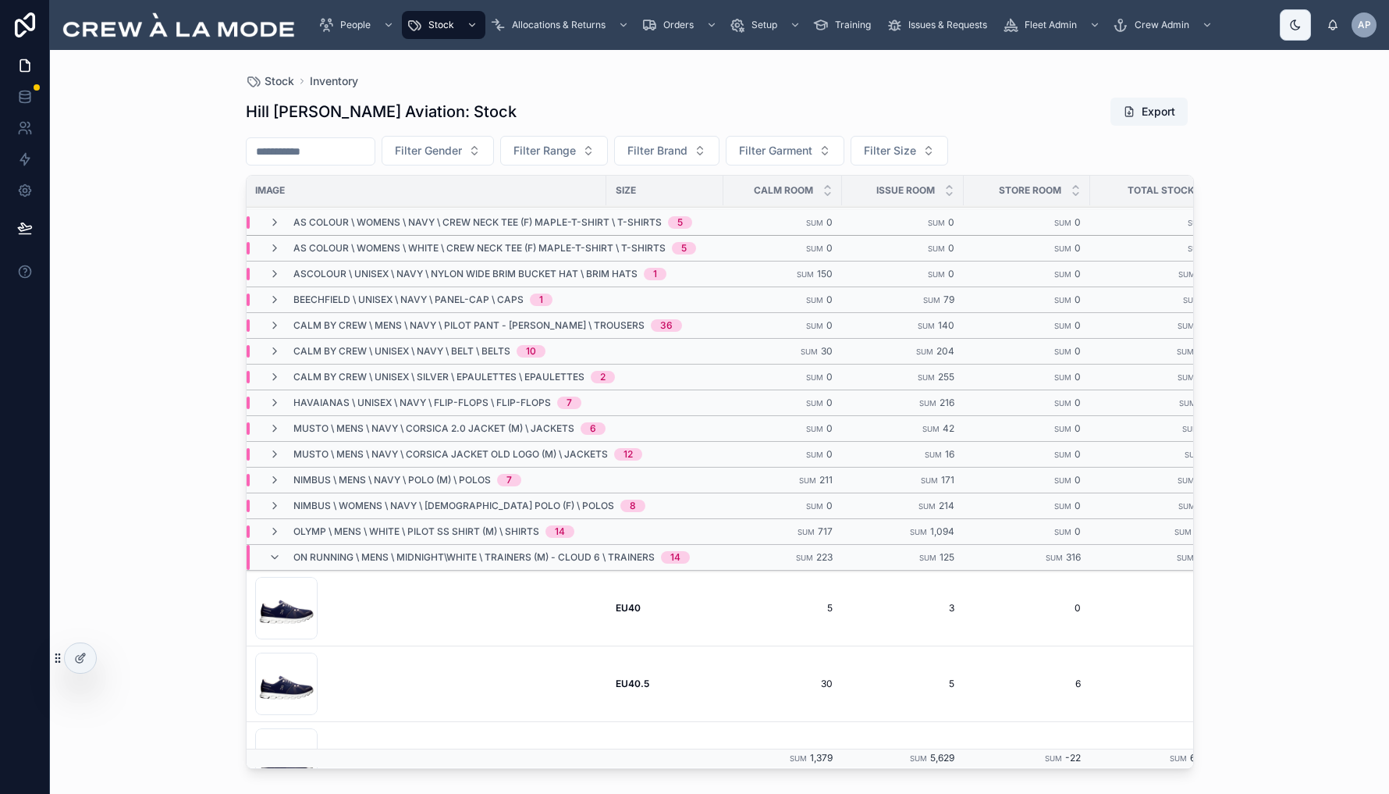
click at [572, 553] on span "On Running \ Mens \ Midnight\White \ Trainers (M) - Cloud 6 \ Trainers" at bounding box center [473, 557] width 361 height 12
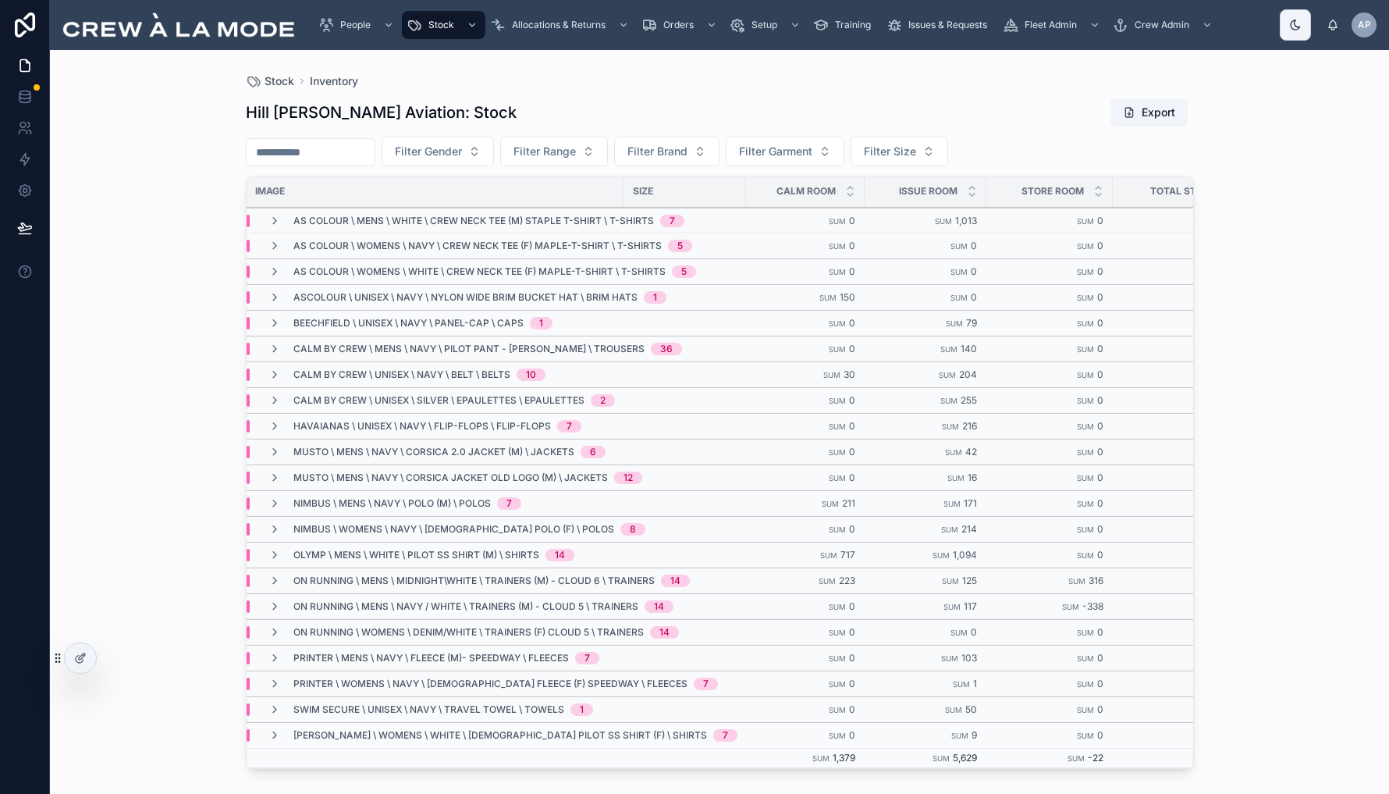
scroll to position [128, 10]
click at [497, 631] on span "On Running \ Womens \ Denim/White \ Trainers (F) Cloud 5 \ Trainers" at bounding box center [468, 632] width 350 height 12
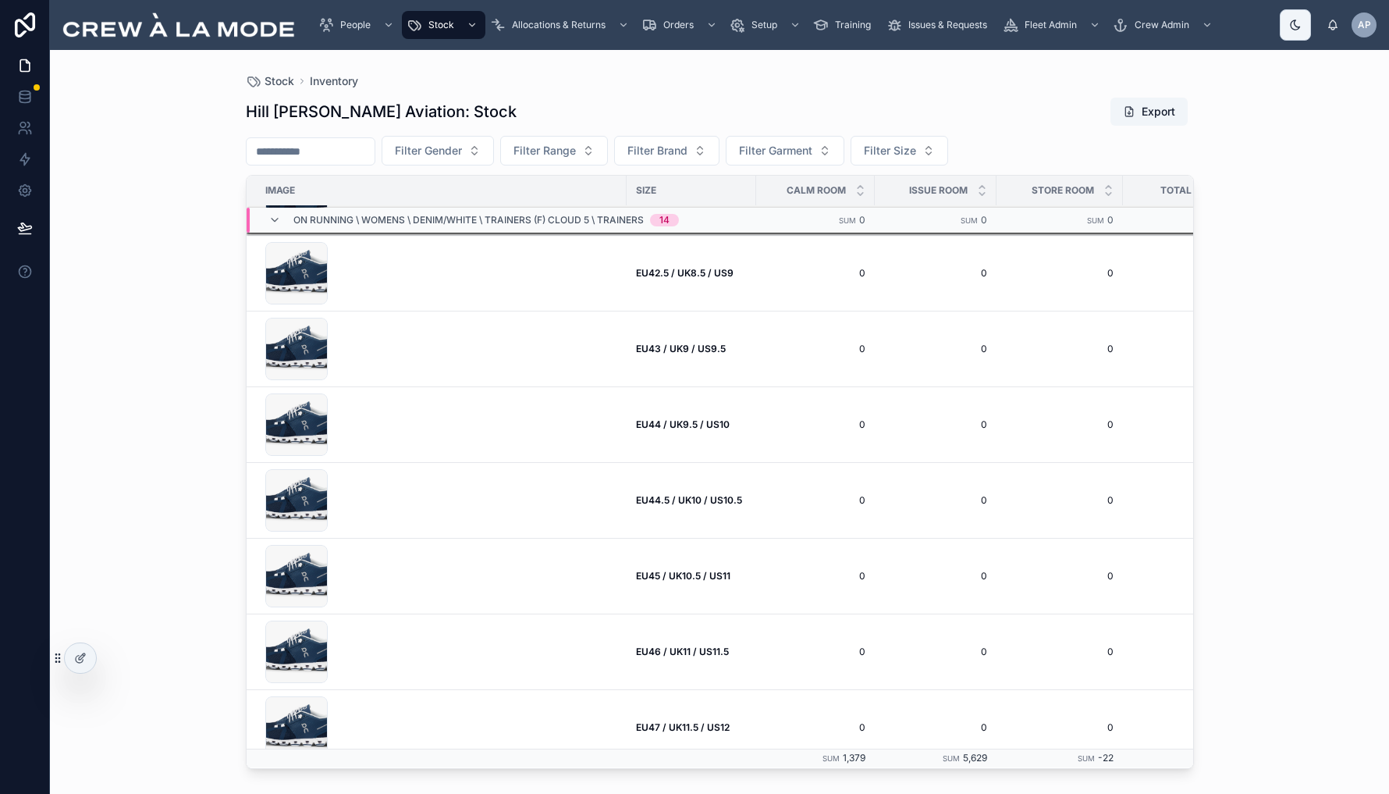
scroll to position [779, 0]
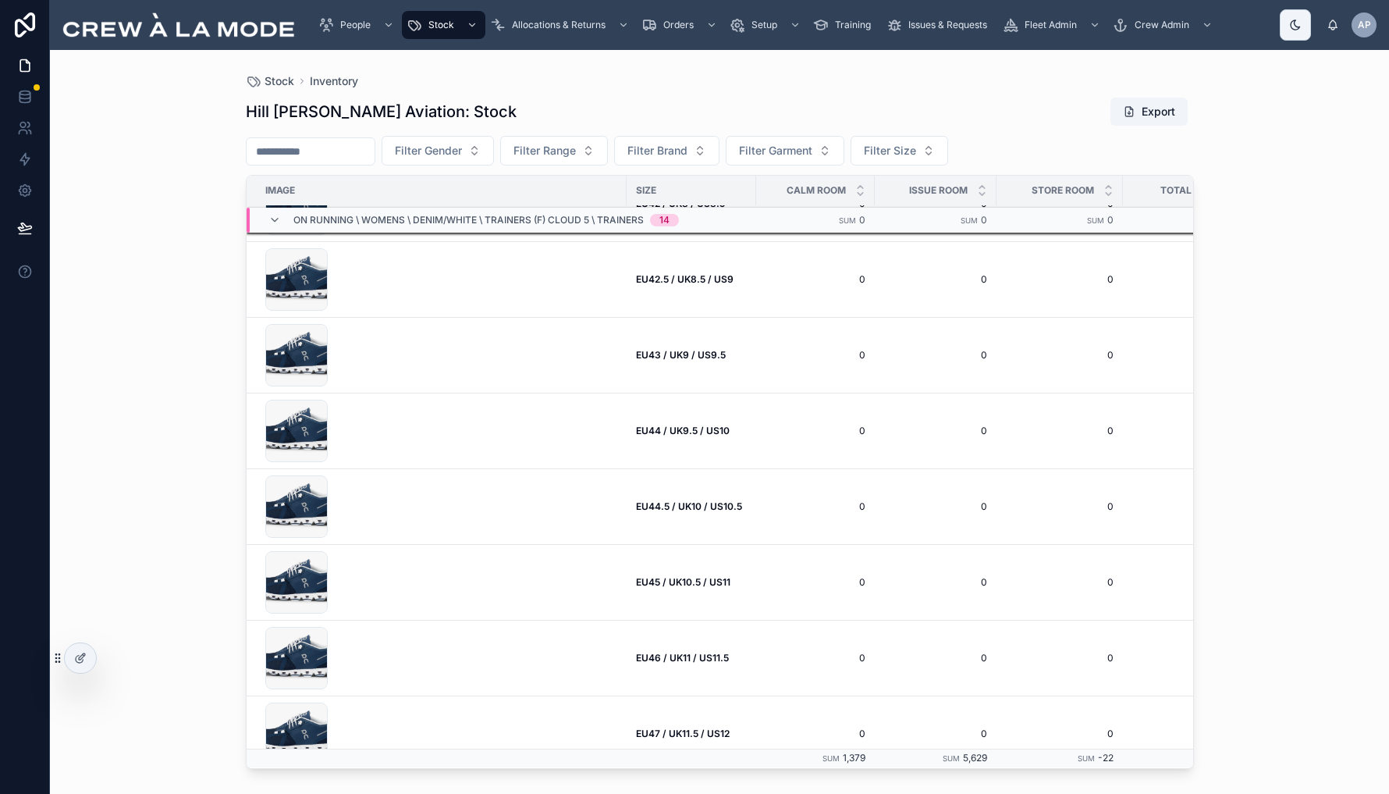
click at [418, 216] on span "On Running \ Womens \ Denim/White \ Trainers (F) Cloud 5 \ Trainers" at bounding box center [468, 220] width 350 height 12
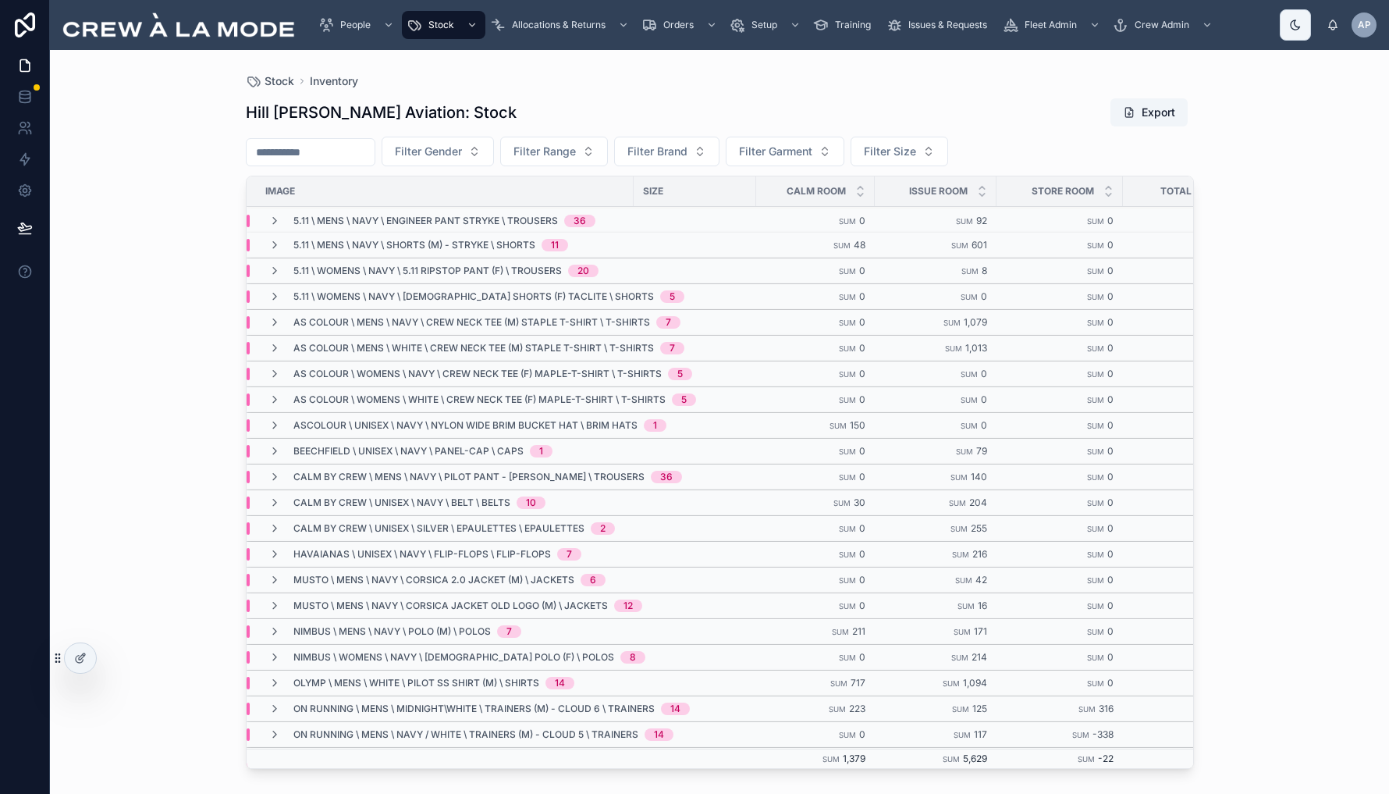
scroll to position [128, 0]
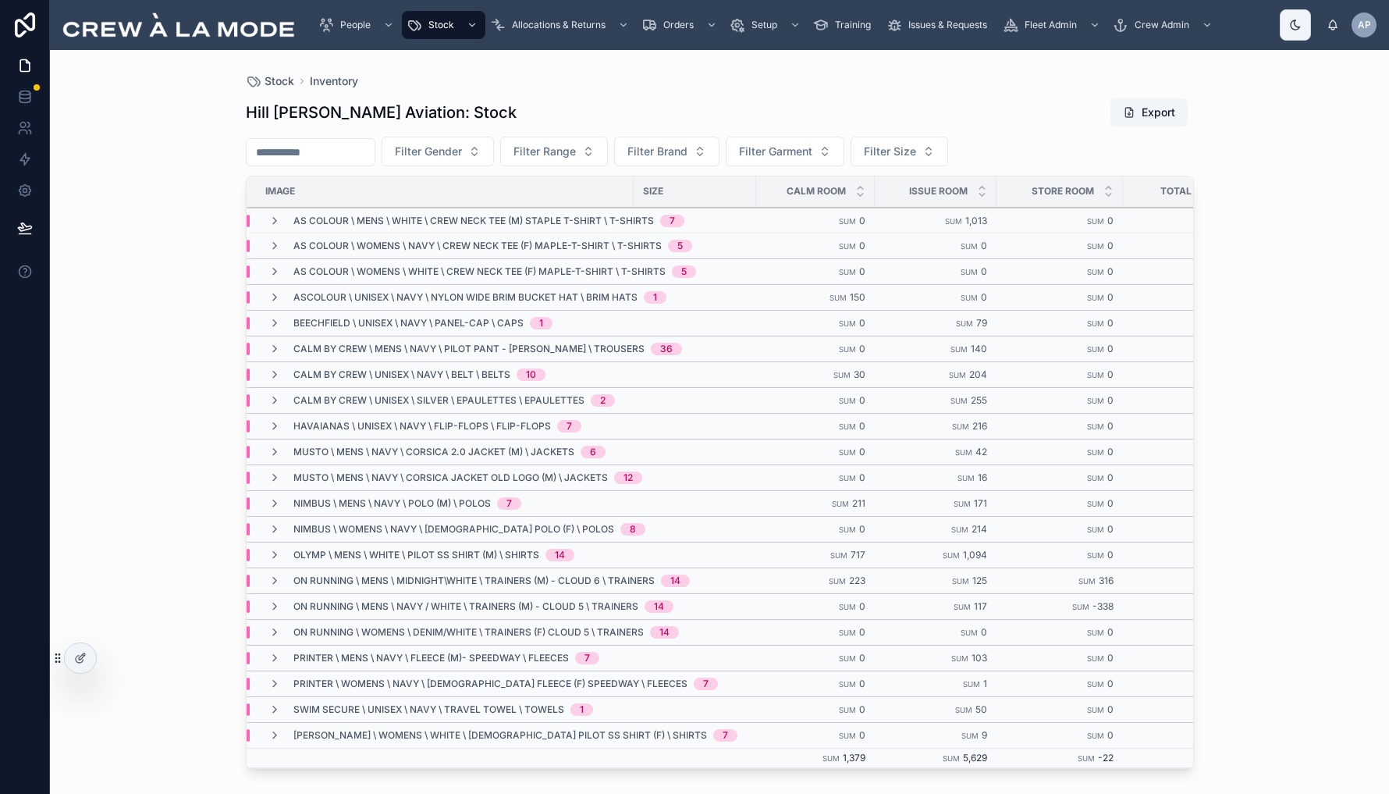
click at [491, 733] on span "[PERSON_NAME] \ Womens \ White \ [DEMOGRAPHIC_DATA] Pilot SS Shirt (F) \ Shirts" at bounding box center [500, 735] width 414 height 12
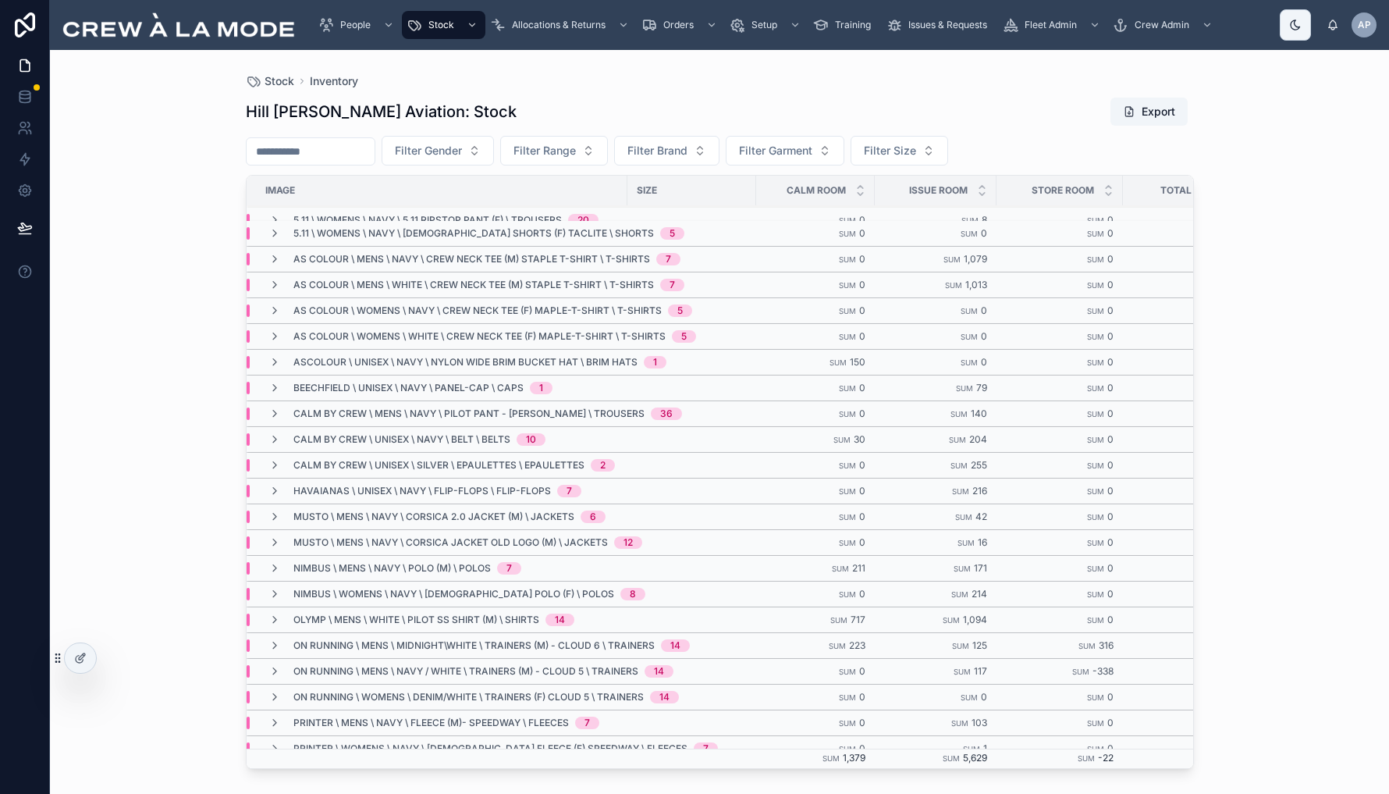
scroll to position [0, 0]
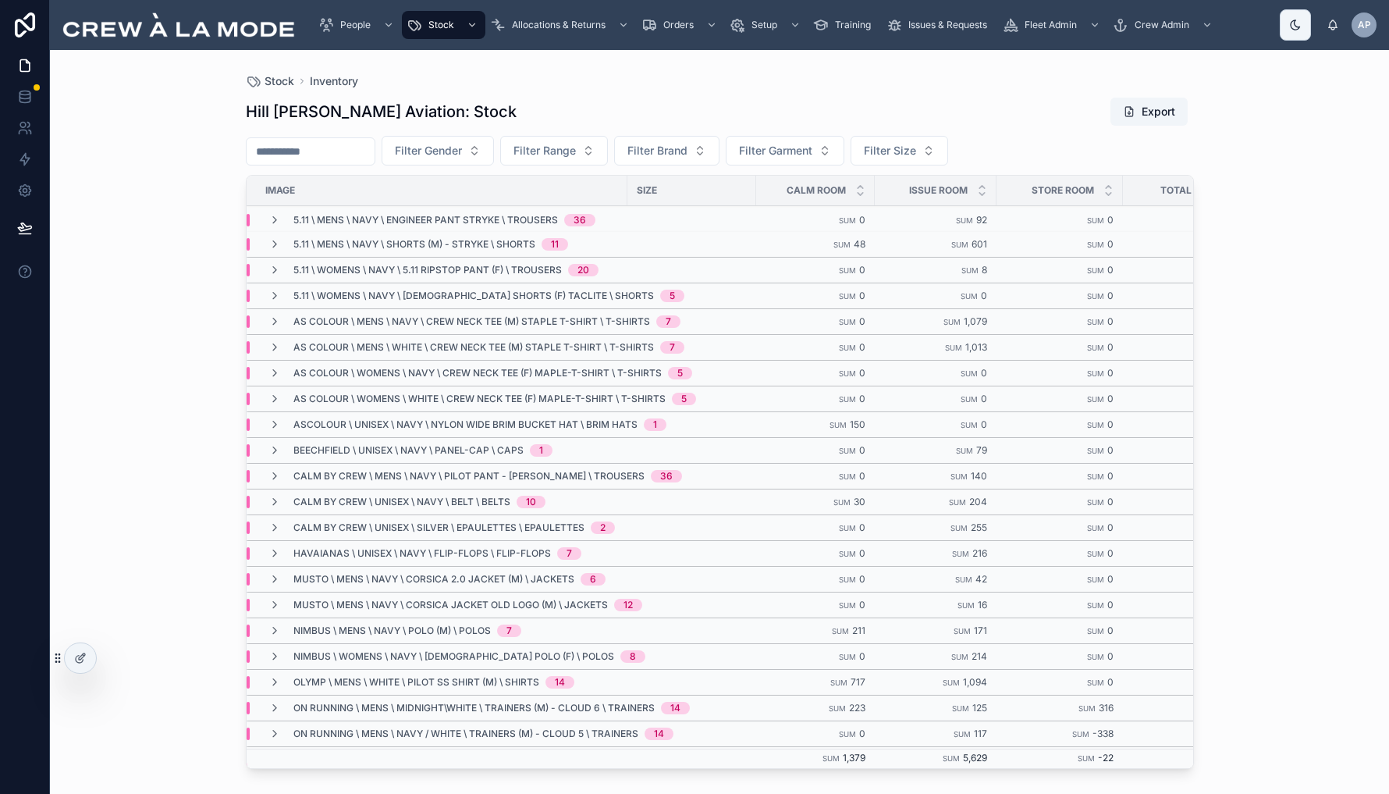
click at [164, 260] on div "Stock Inventory Hill [PERSON_NAME] Aviation: Stock Export Filter Gender Filter …" at bounding box center [719, 422] width 1339 height 744
